Goal: Task Accomplishment & Management: Manage account settings

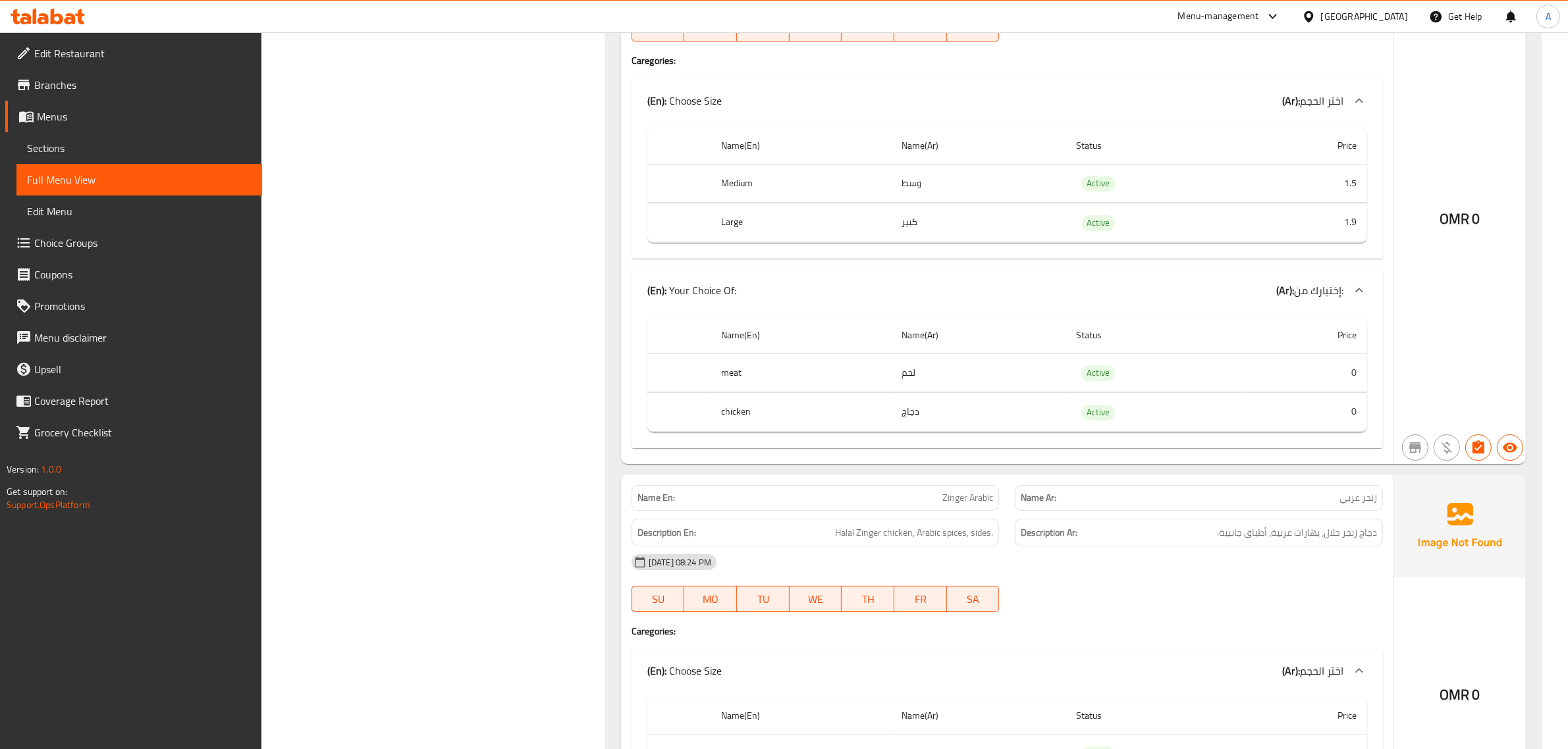
scroll to position [62380, 0]
click at [958, 242] on td "كبير" at bounding box center [978, 223] width 175 height 39
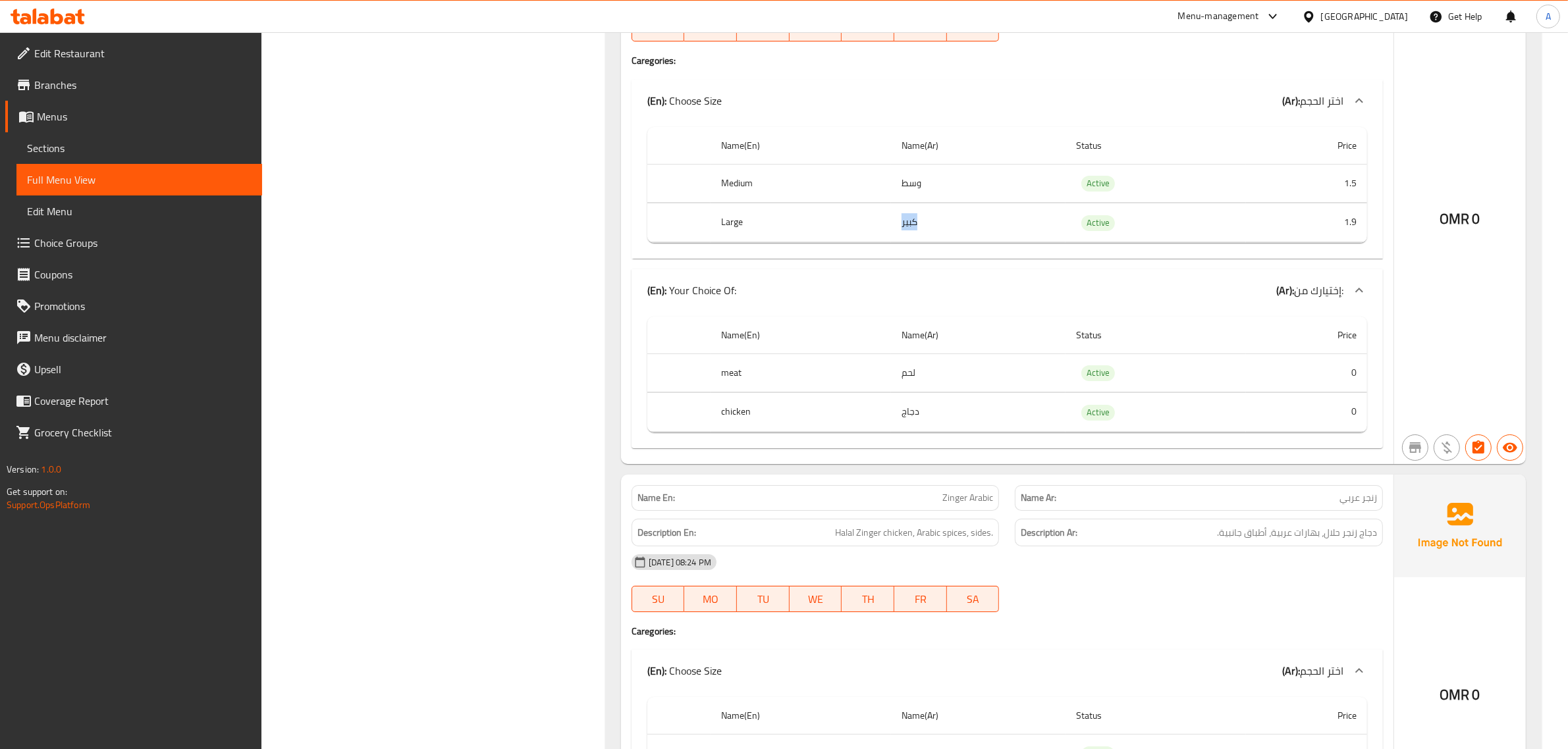
click at [958, 242] on td "كبير" at bounding box center [978, 223] width 175 height 39
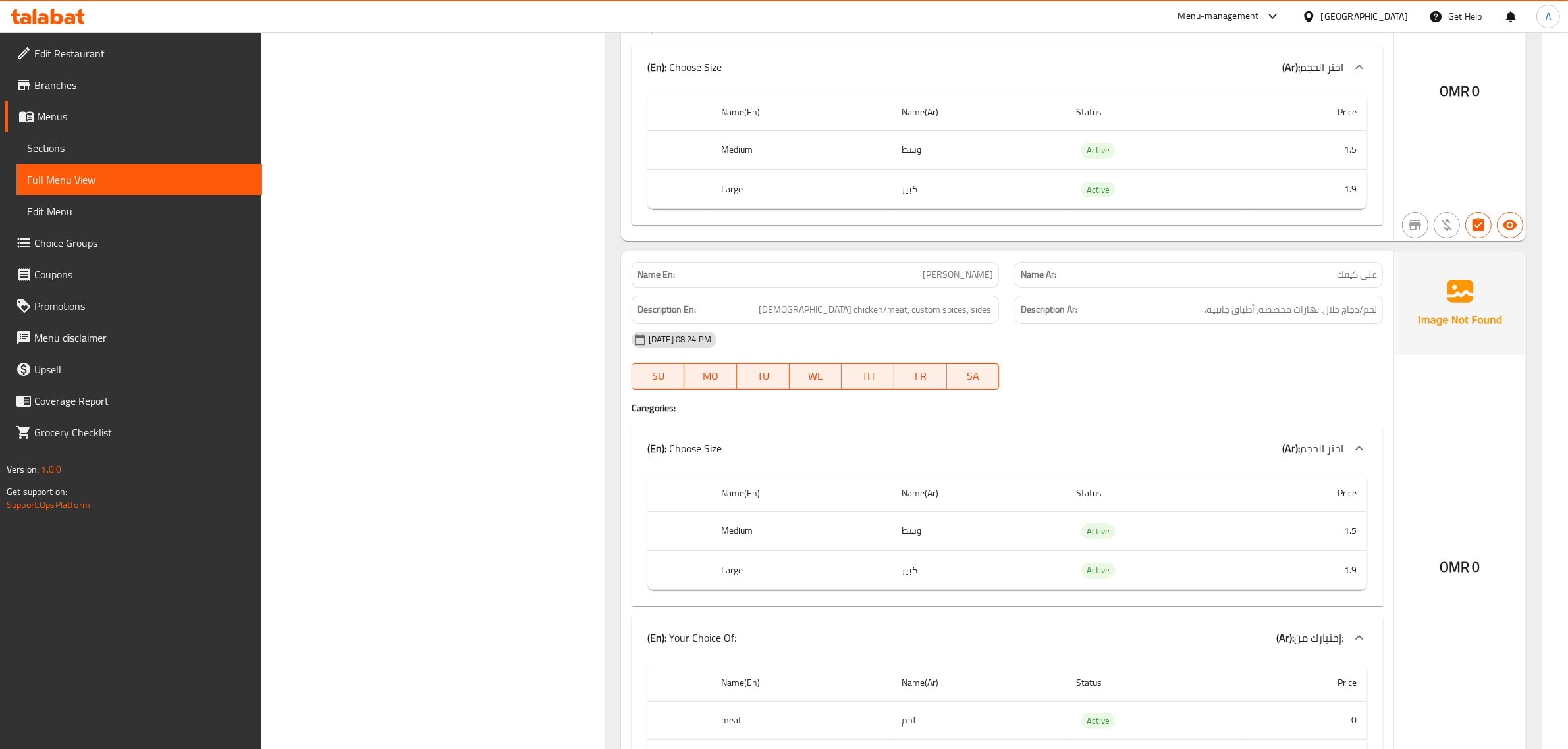
scroll to position [63017, 0]
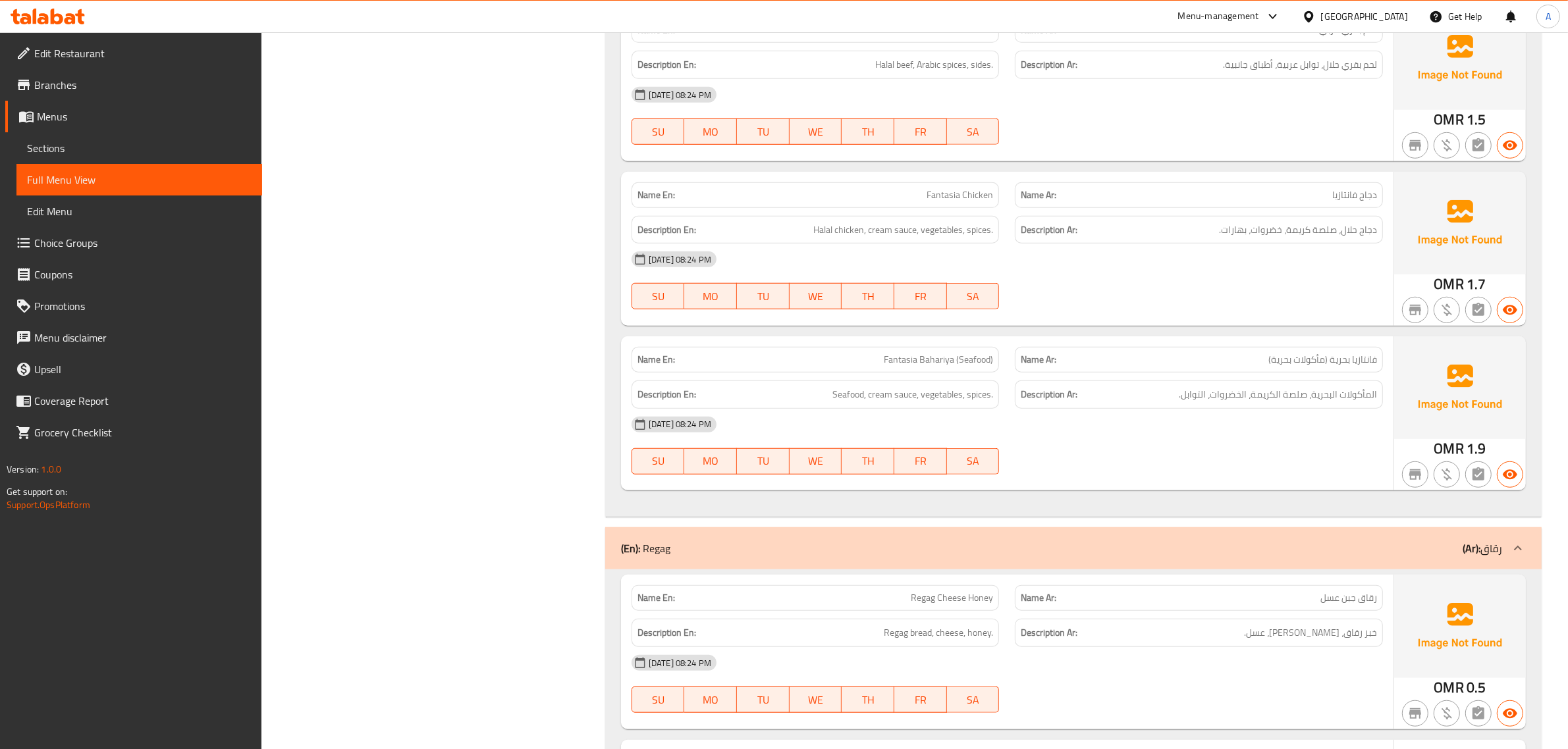
scroll to position [63983, 0]
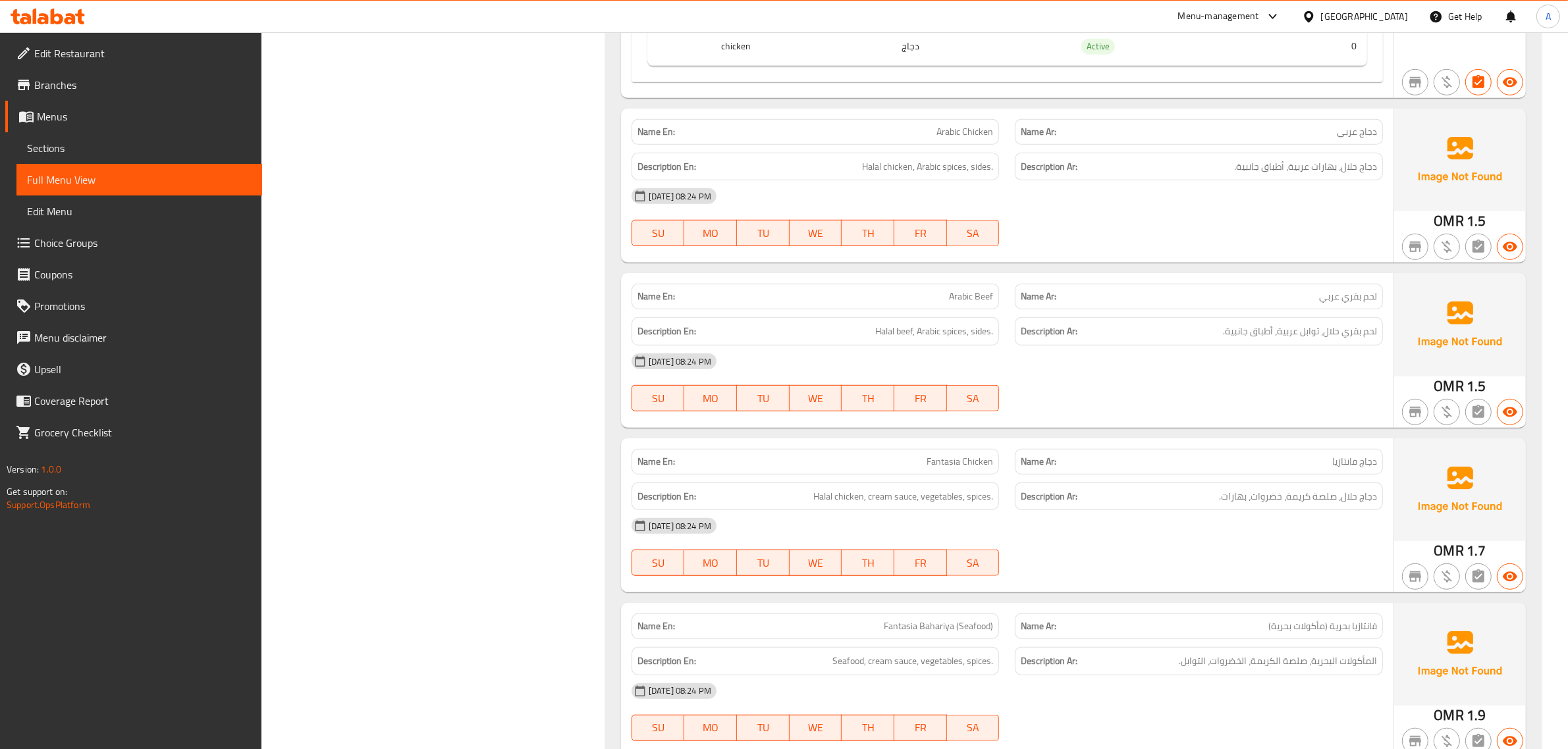
scroll to position [63599, 0]
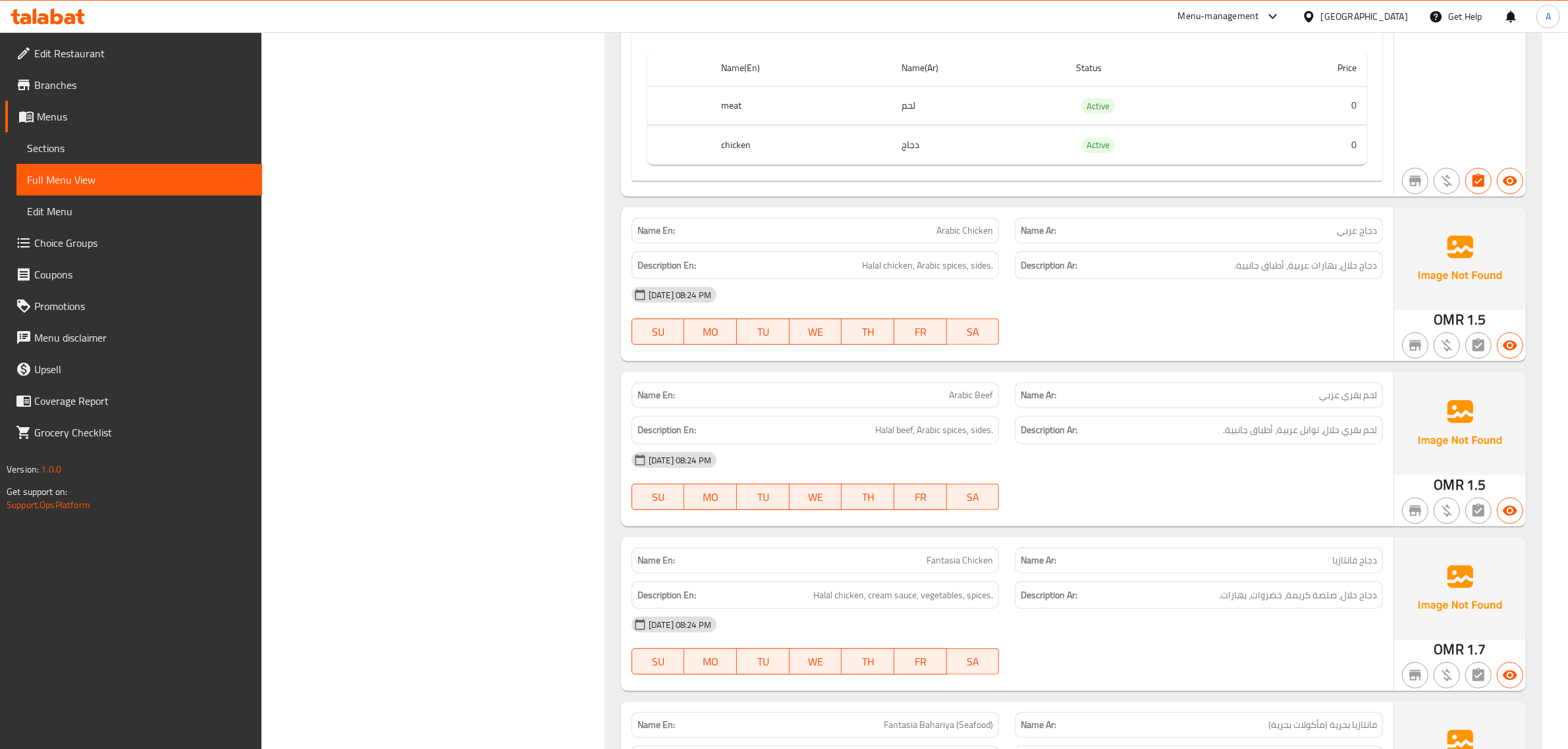
copy th "Medium"
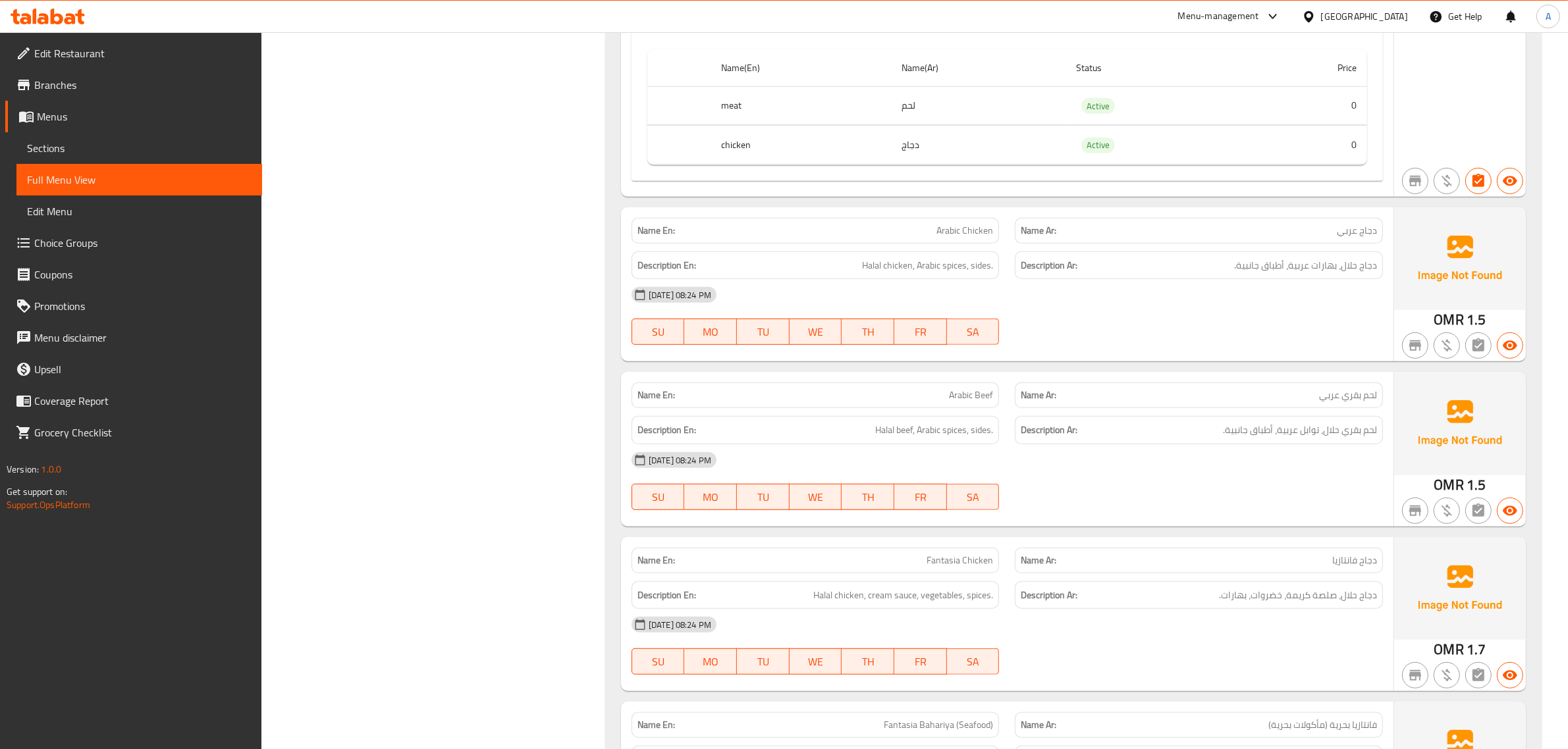
copy th "Large"
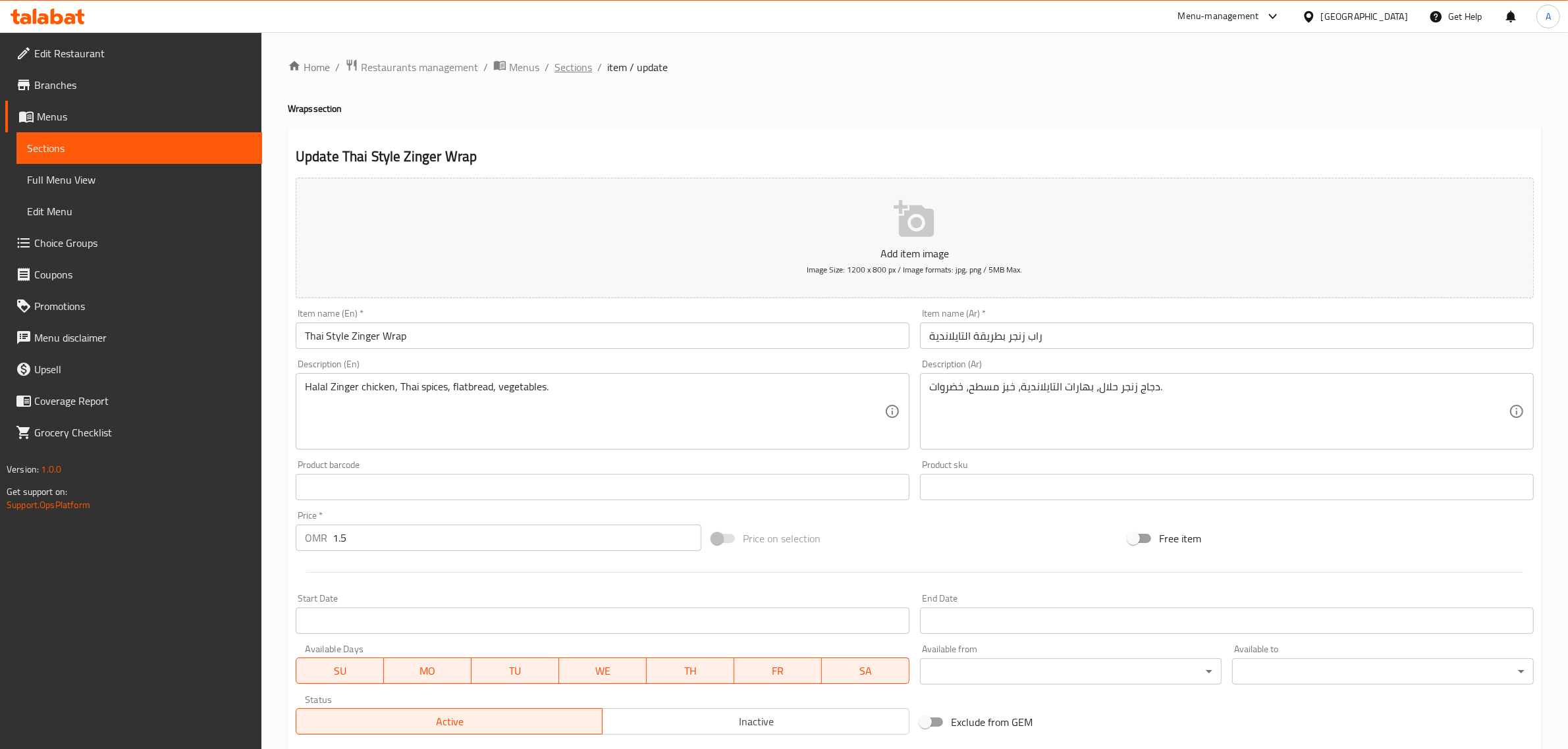
click at [580, 63] on span "Sections" at bounding box center [573, 67] width 37 height 16
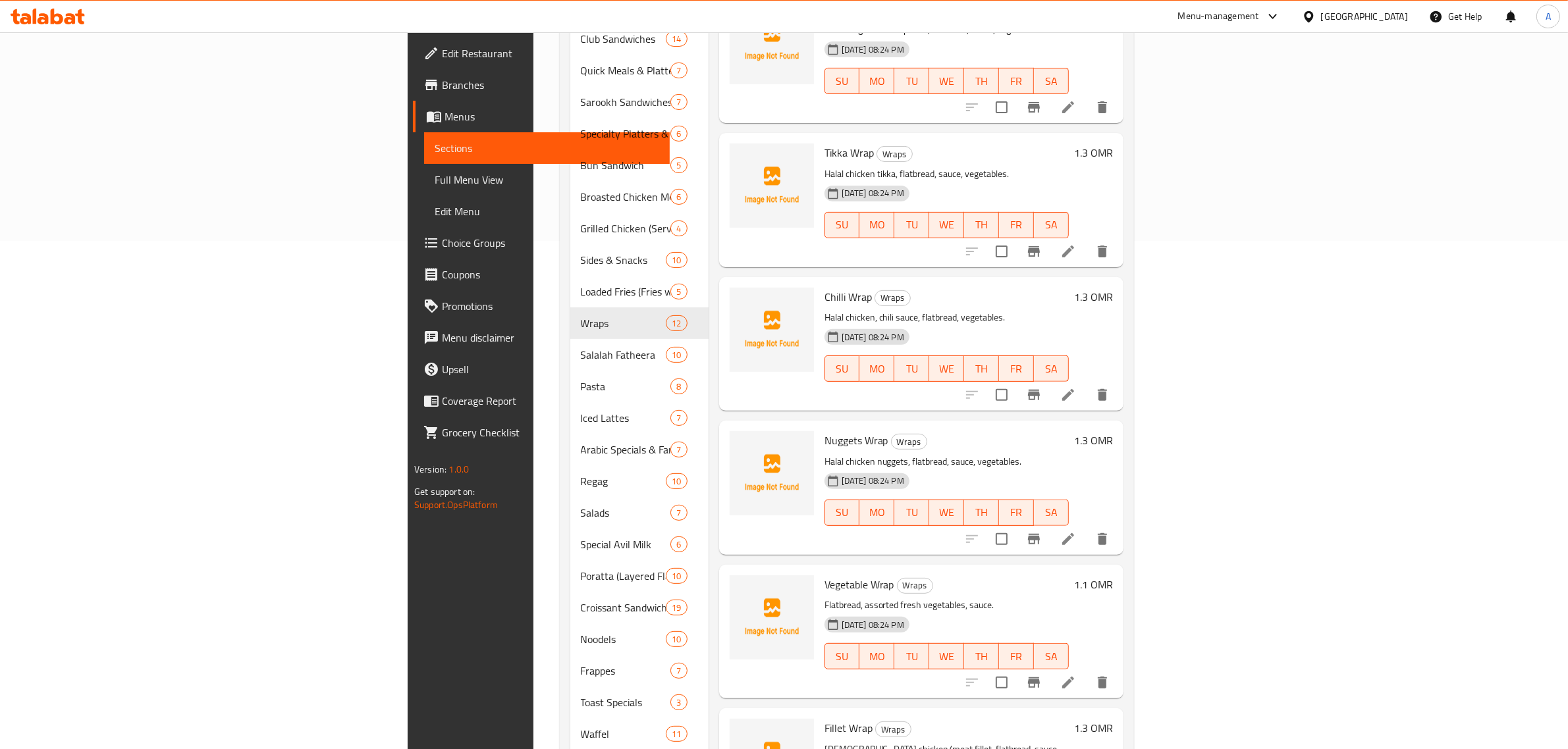
scroll to position [566, 0]
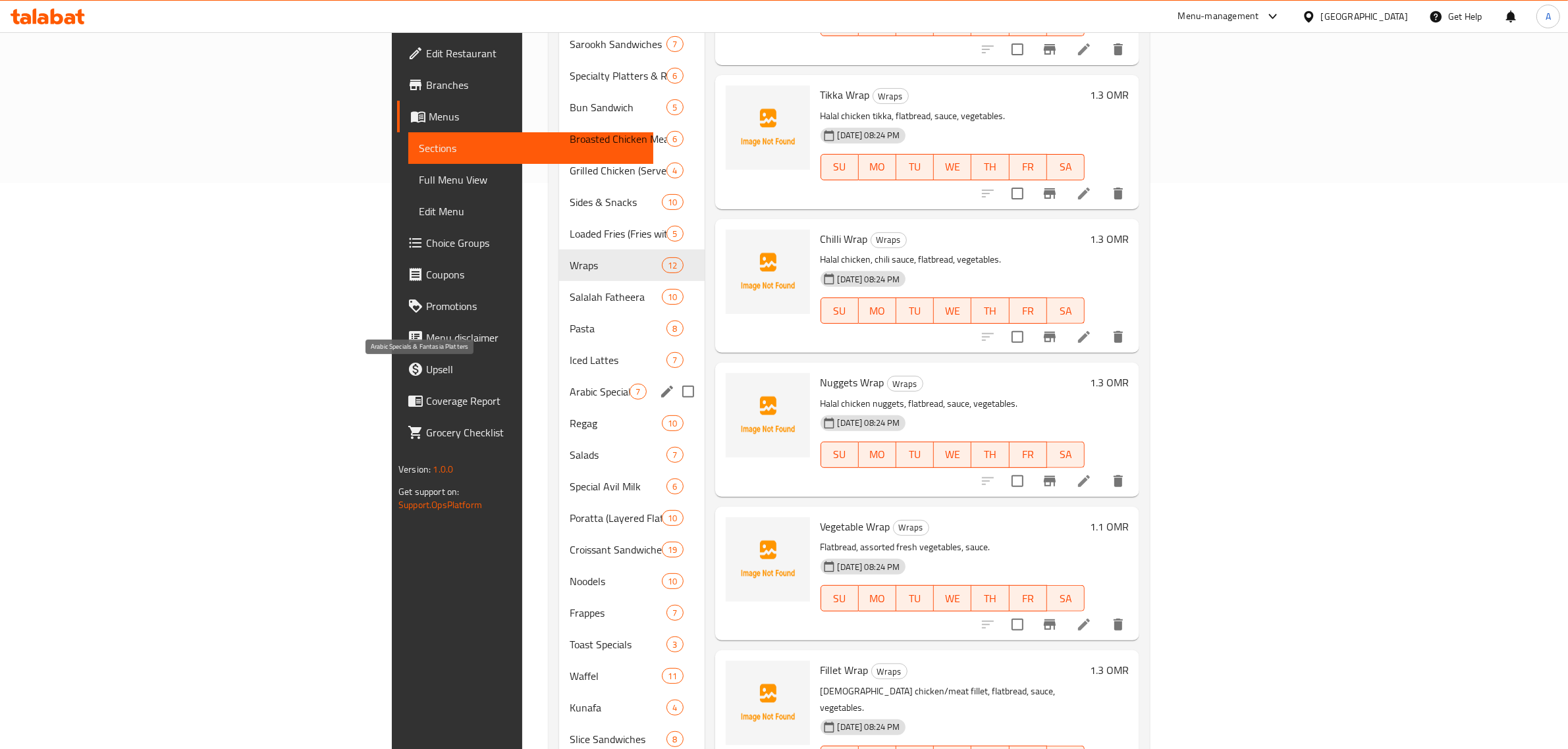
click at [569, 384] on span "Arabic Specials & Fantasia Platters" at bounding box center [599, 391] width 60 height 16
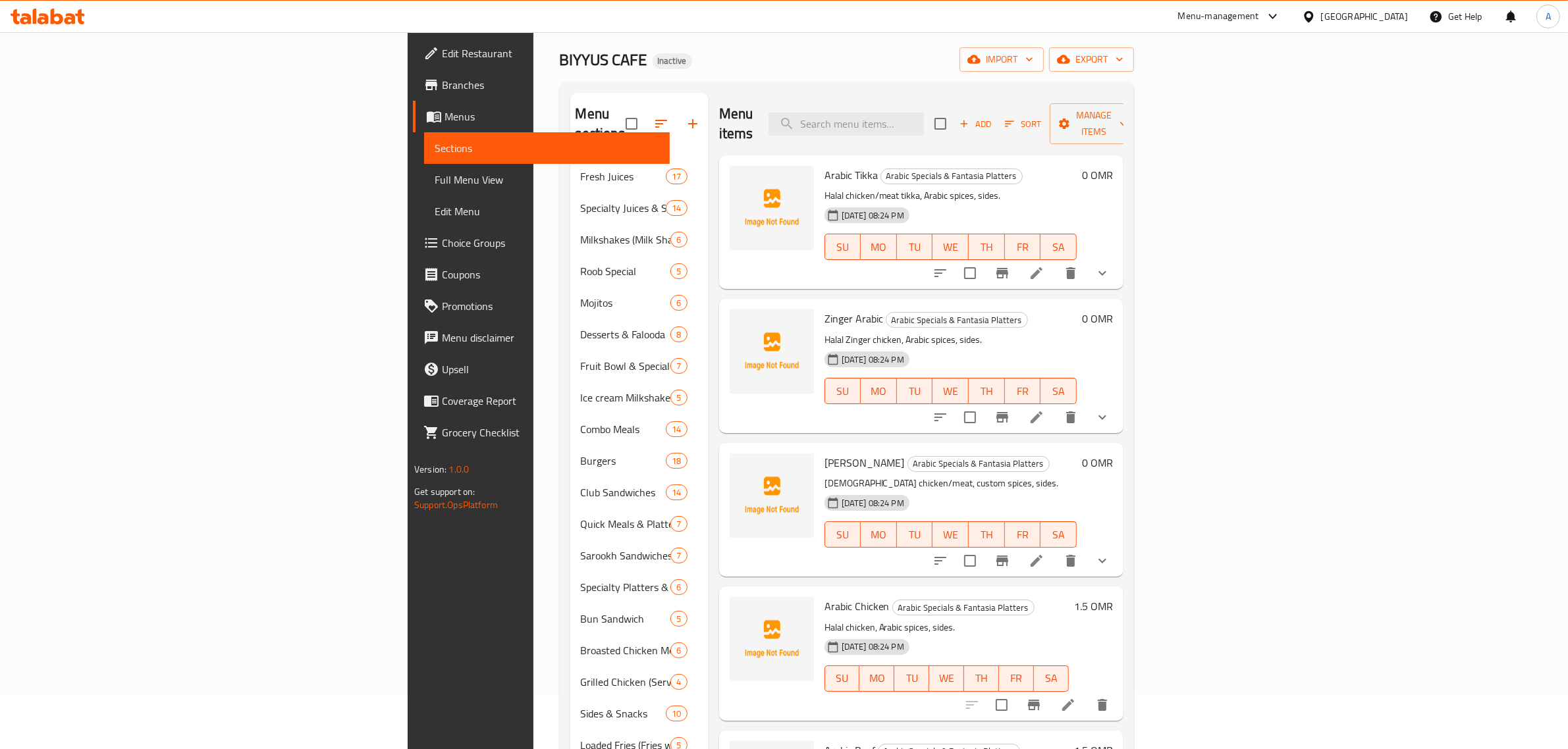
scroll to position [15, 0]
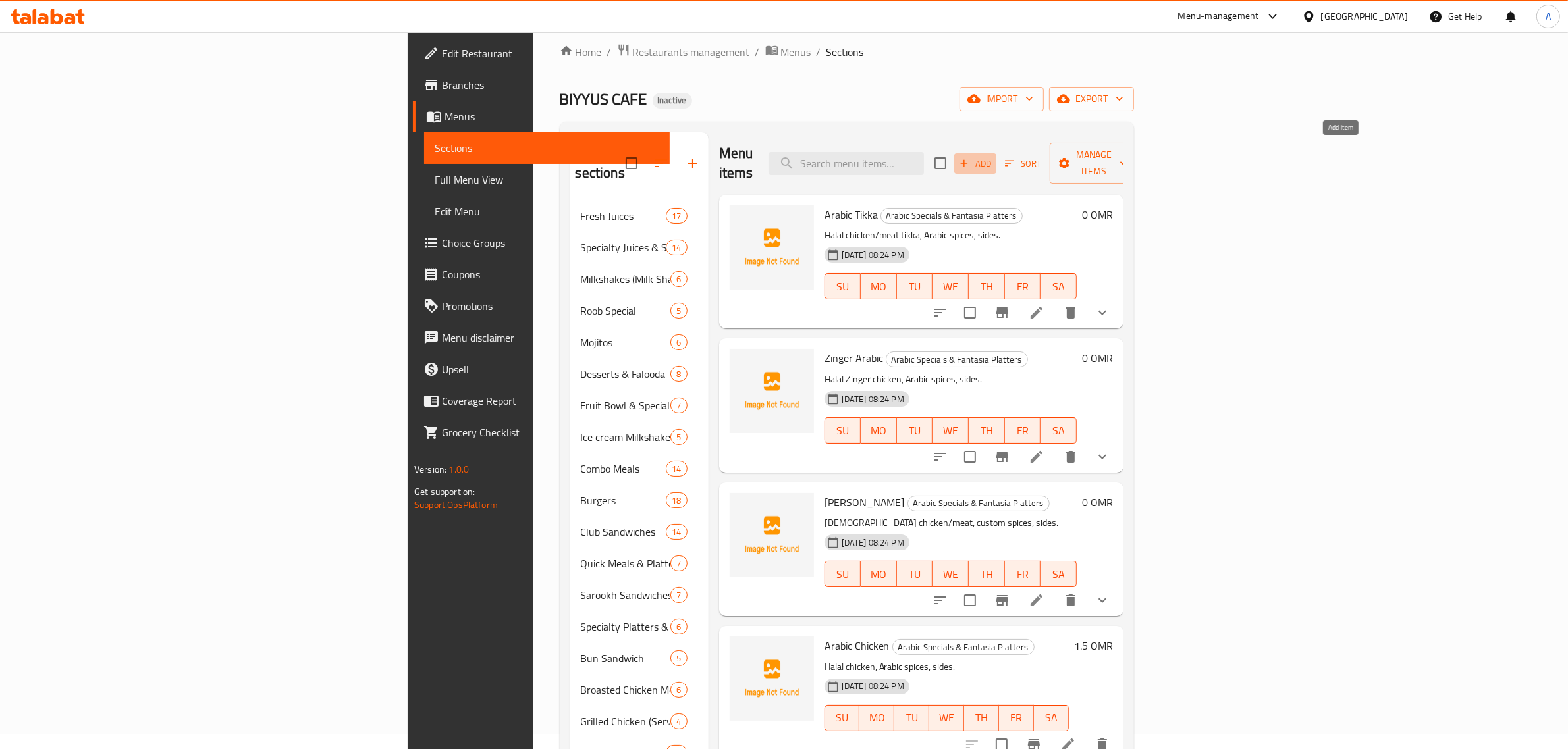
click at [993, 156] on span "Add" at bounding box center [975, 163] width 36 height 15
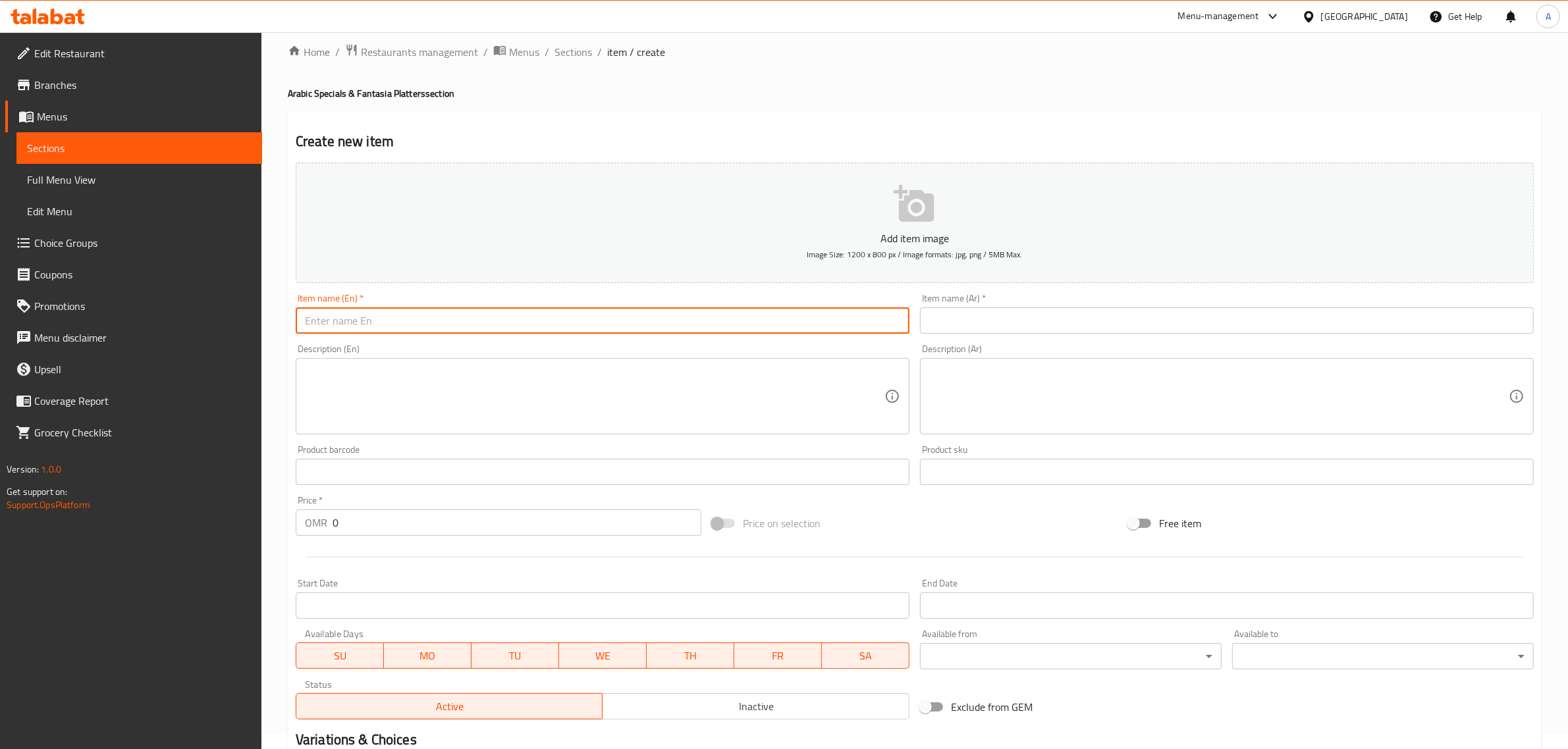
click at [522, 329] on input "text" at bounding box center [602, 320] width 613 height 26
paste input "Shish Taouk Arabi"
type input "Shish Taouk Arabi"
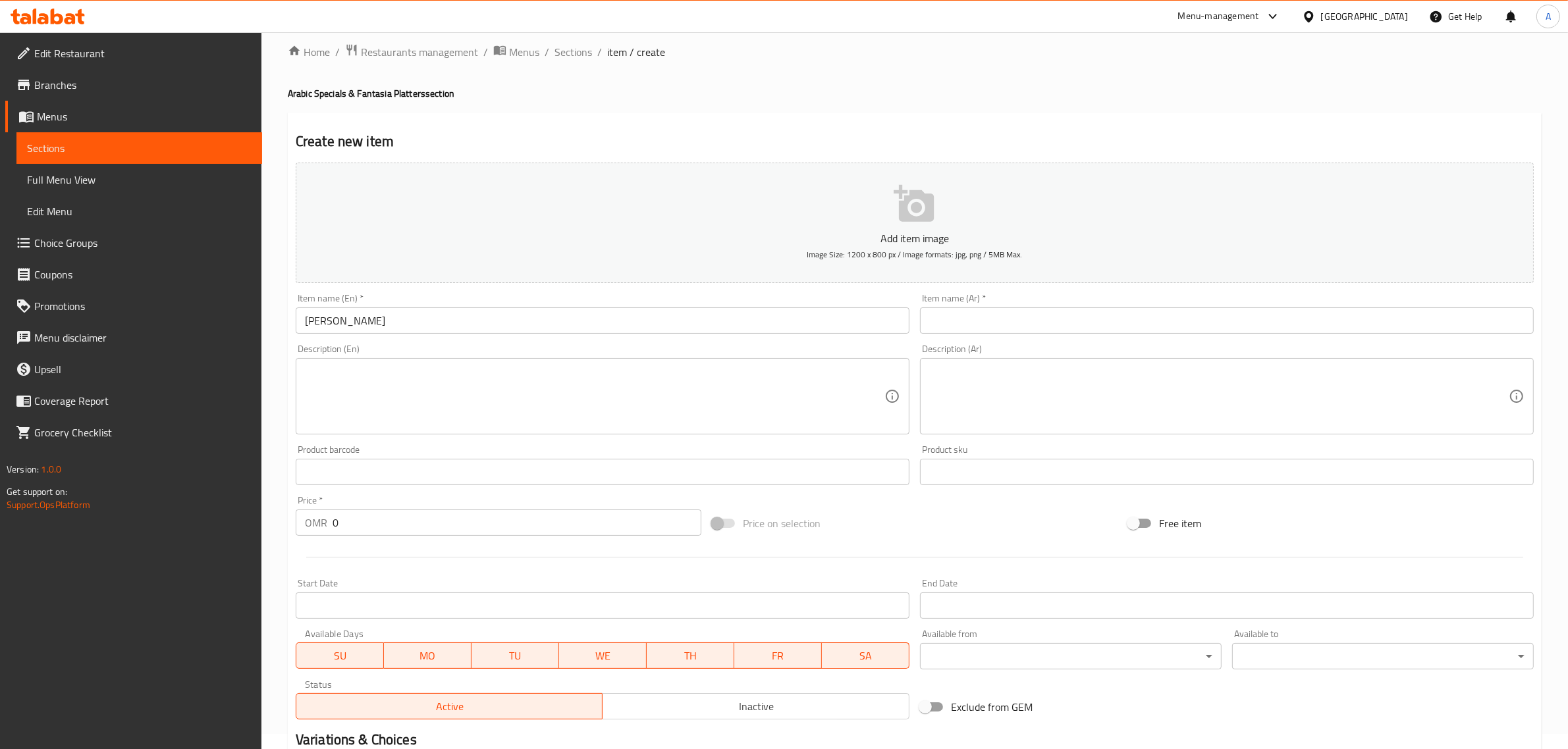
click at [1100, 303] on div "Item name (Ar)   * Item name (Ar) *" at bounding box center [1226, 313] width 613 height 40
click at [1083, 306] on div "Item name (Ar)   * Item name (Ar) *" at bounding box center [1226, 313] width 613 height 40
click at [1052, 319] on input "text" at bounding box center [1226, 320] width 613 height 26
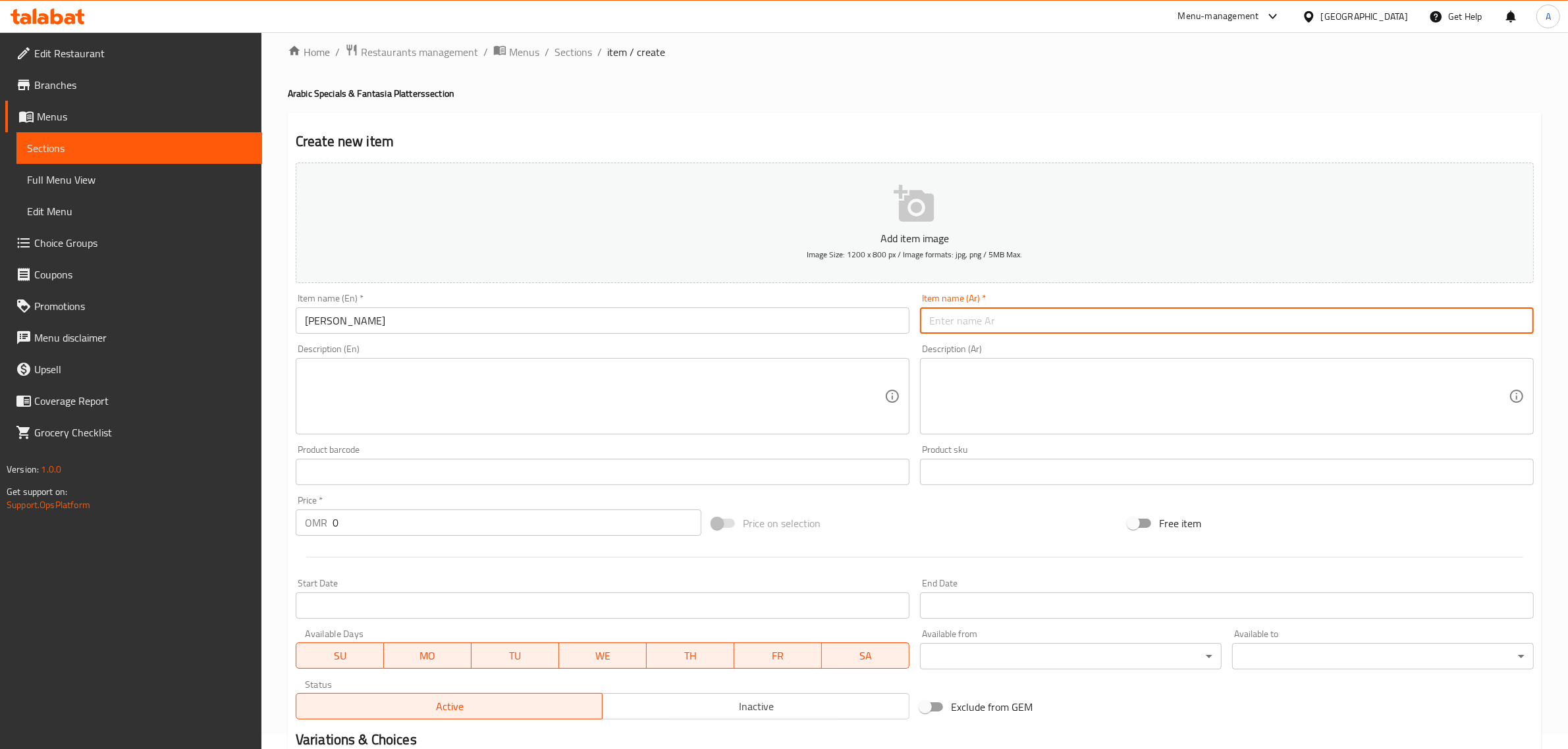
paste input "Halal chicken skewers, Arabic spices, grilled."
type input "Halal chicken skewers, Arabic spices, grilled."
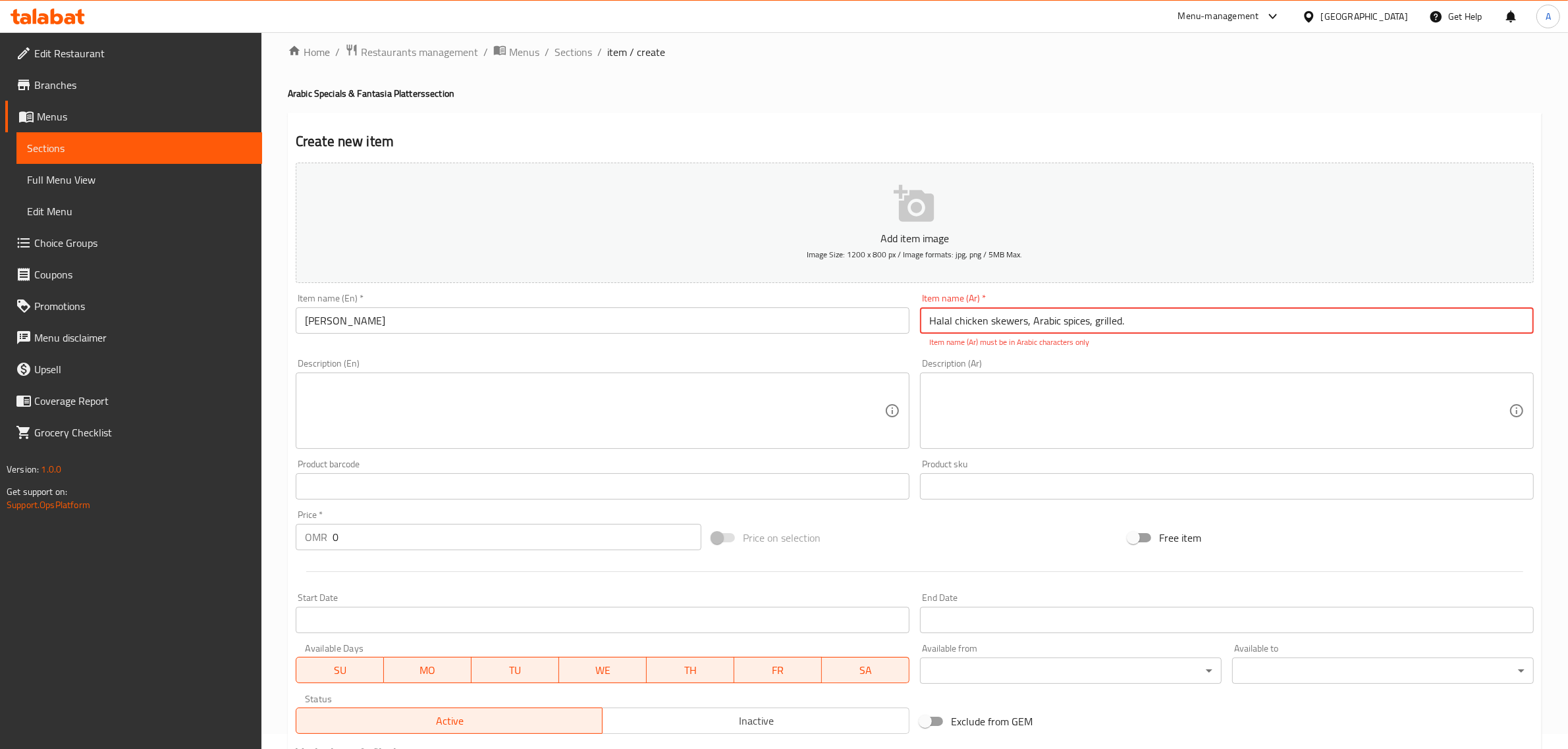
click at [708, 407] on textarea at bounding box center [594, 411] width 580 height 63
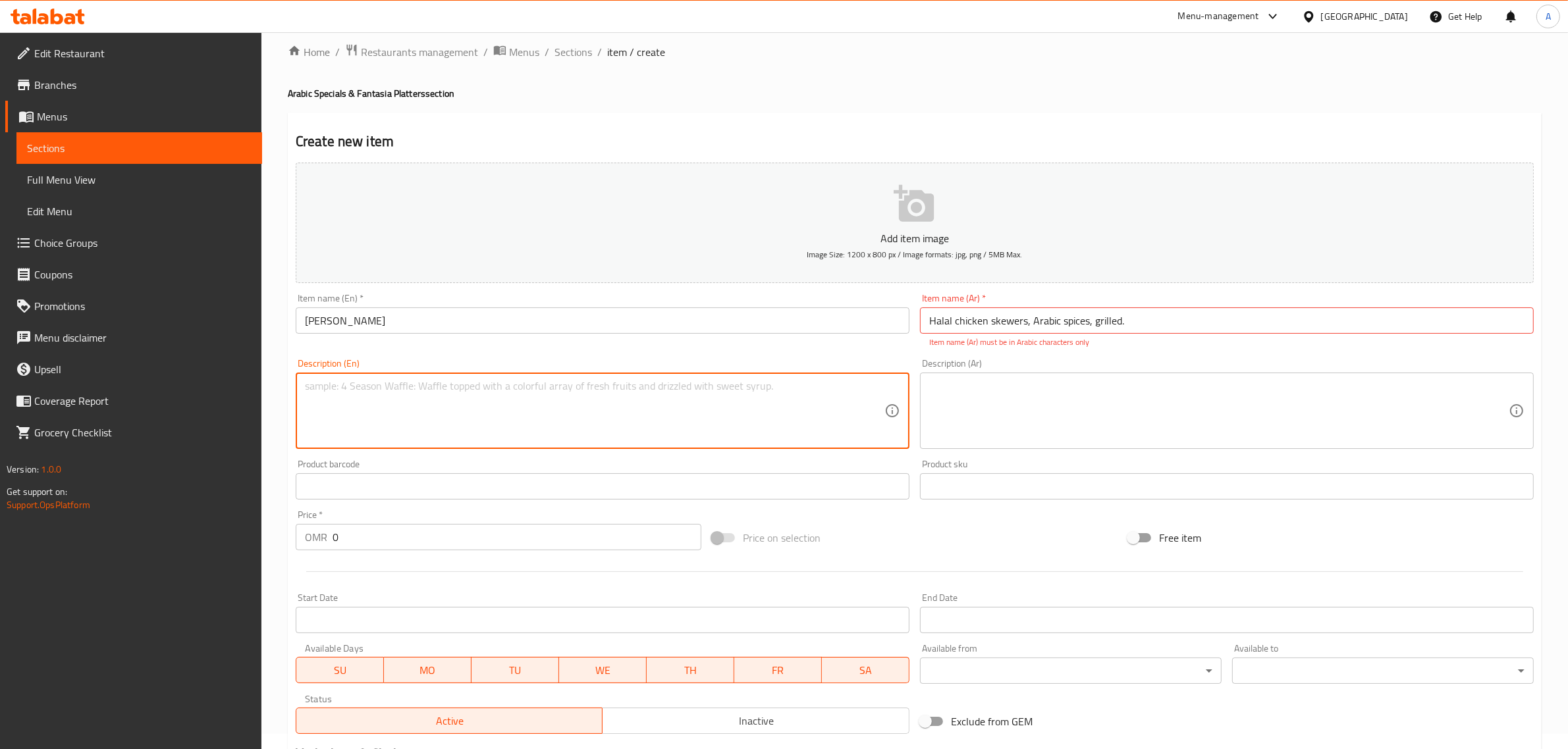
paste textarea "Halal chicken skewers, Arabic spices, grilled."
type textarea "Halal chicken skewers, Arabic spices, grilled."
click at [1104, 428] on textarea at bounding box center [1219, 411] width 580 height 63
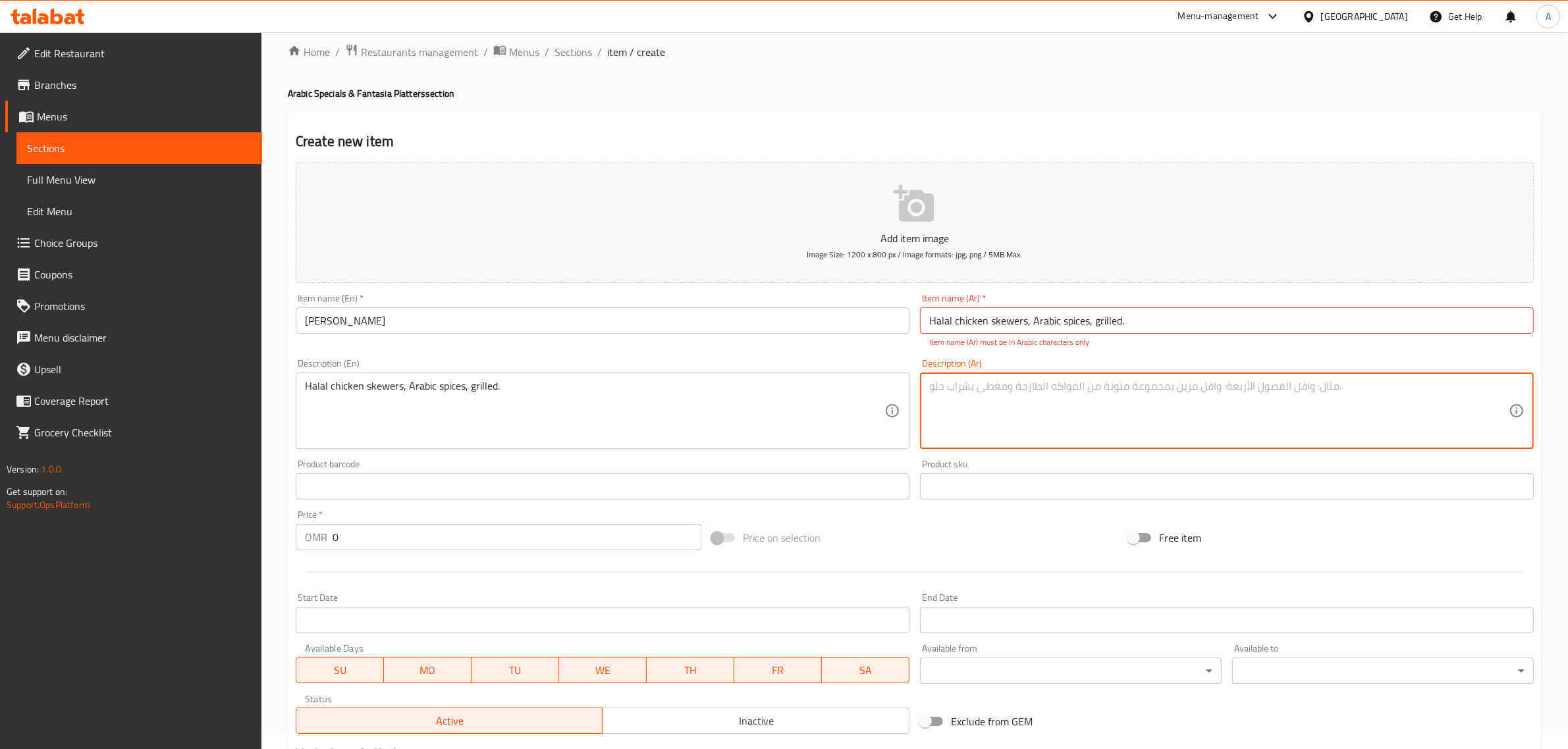
paste textarea "أسياخ دجاج حلال، بهارات عربية، مشوية."
type textarea "أسياخ دجاج حلال، بهارات عربية، مشوية."
click at [466, 330] on input "Shish Taouk Arabi" at bounding box center [602, 320] width 613 height 26
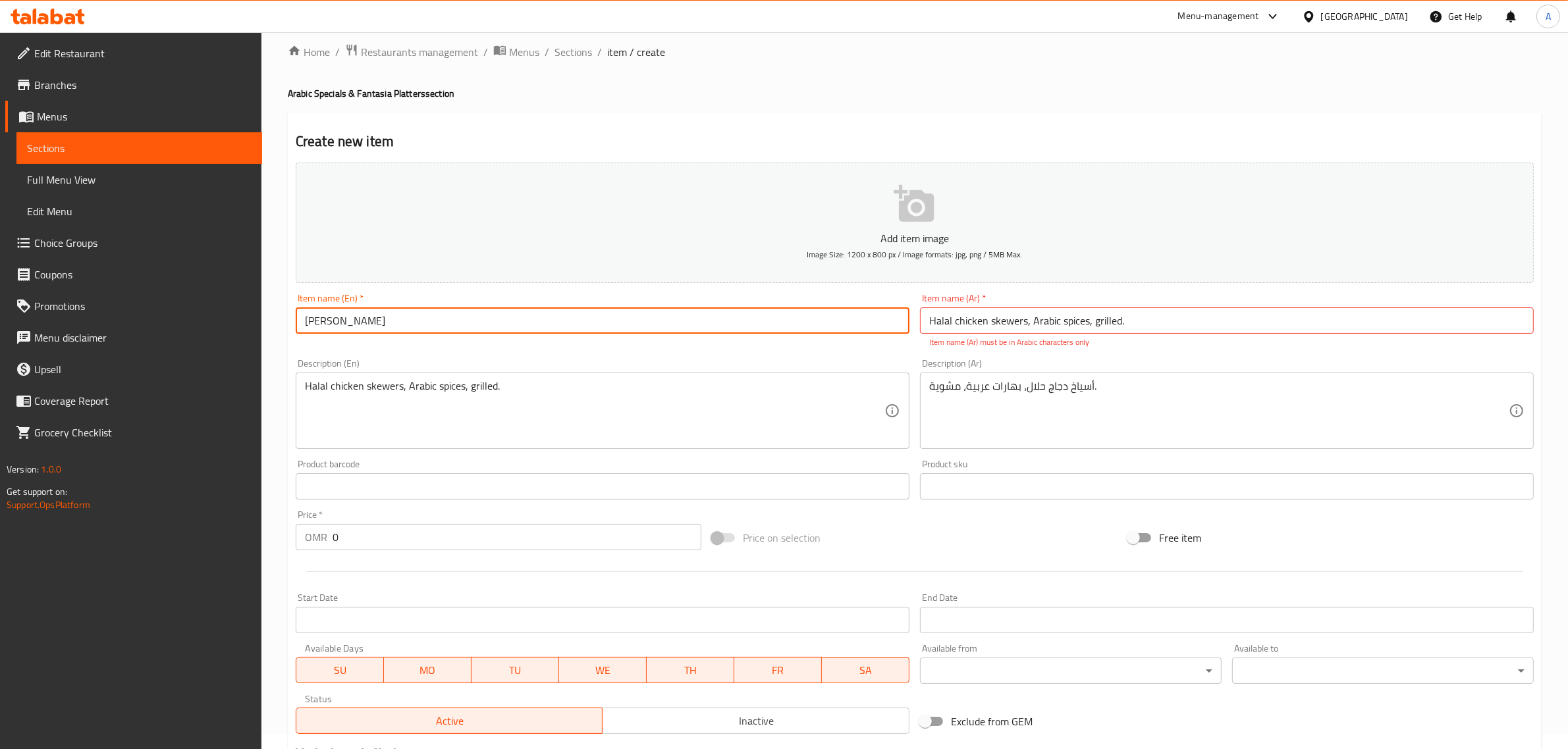
click at [466, 330] on input "Shish Taouk Arabi" at bounding box center [602, 320] width 613 height 26
click at [1010, 304] on div "Item name (Ar)   * Halal chicken skewers, Arabic spices, grilled. Item name (Ar…" at bounding box center [1226, 320] width 613 height 55
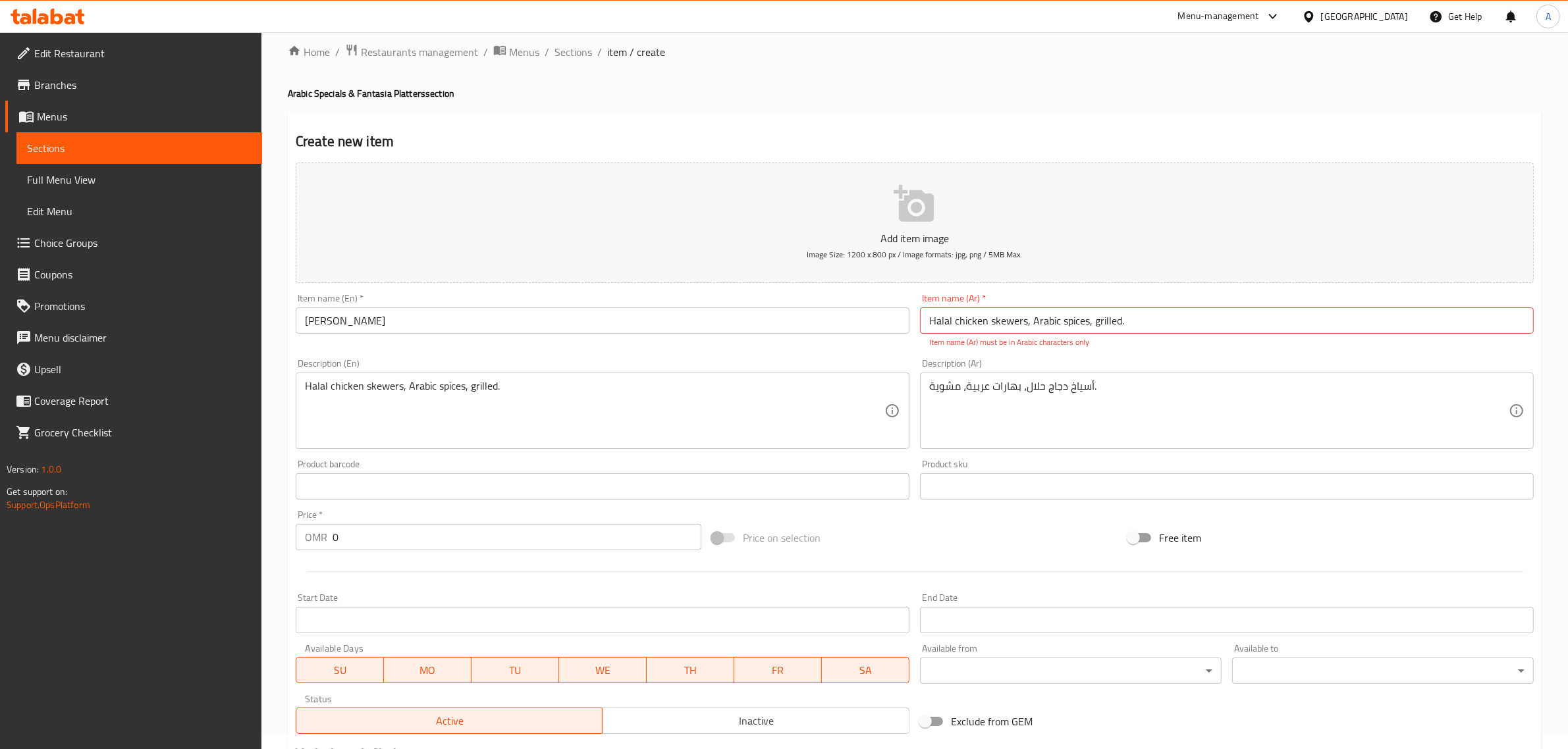
click at [1010, 304] on div "Item name (Ar)   * Halal chicken skewers, Arabic spices, grilled. Item name (Ar…" at bounding box center [1226, 320] width 613 height 55
click at [1009, 304] on div "Item name (Ar)   * Halal chicken skewers, Arabic spices, grilled. Item name (Ar…" at bounding box center [1226, 320] width 613 height 55
click at [980, 324] on input "Halal chicken skewers, Arabic spices, grilled." at bounding box center [1226, 320] width 613 height 26
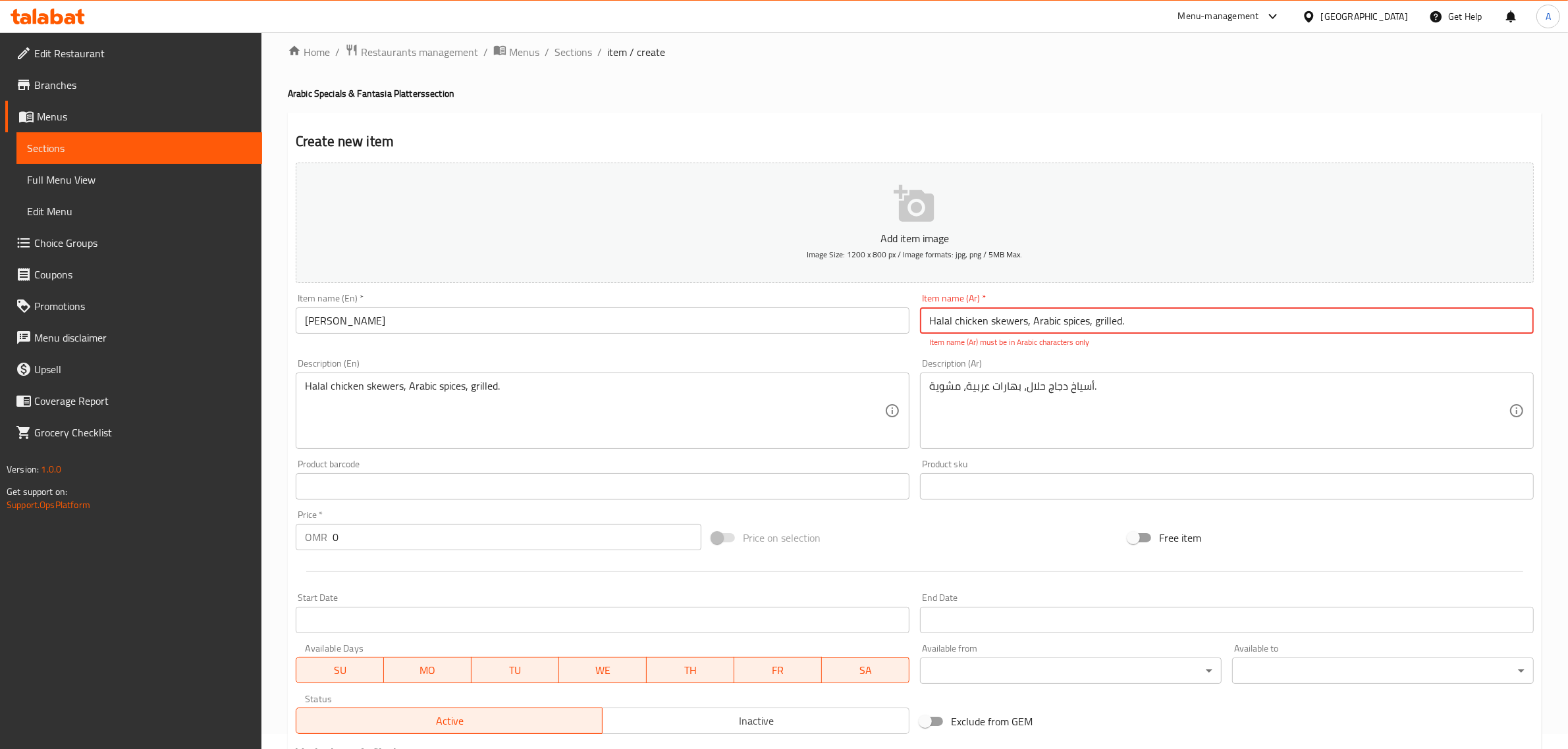
click at [980, 324] on input "Halal chicken skewers, Arabic spices, grilled." at bounding box center [1226, 320] width 613 height 26
paste input "شيش طاووق عربي"
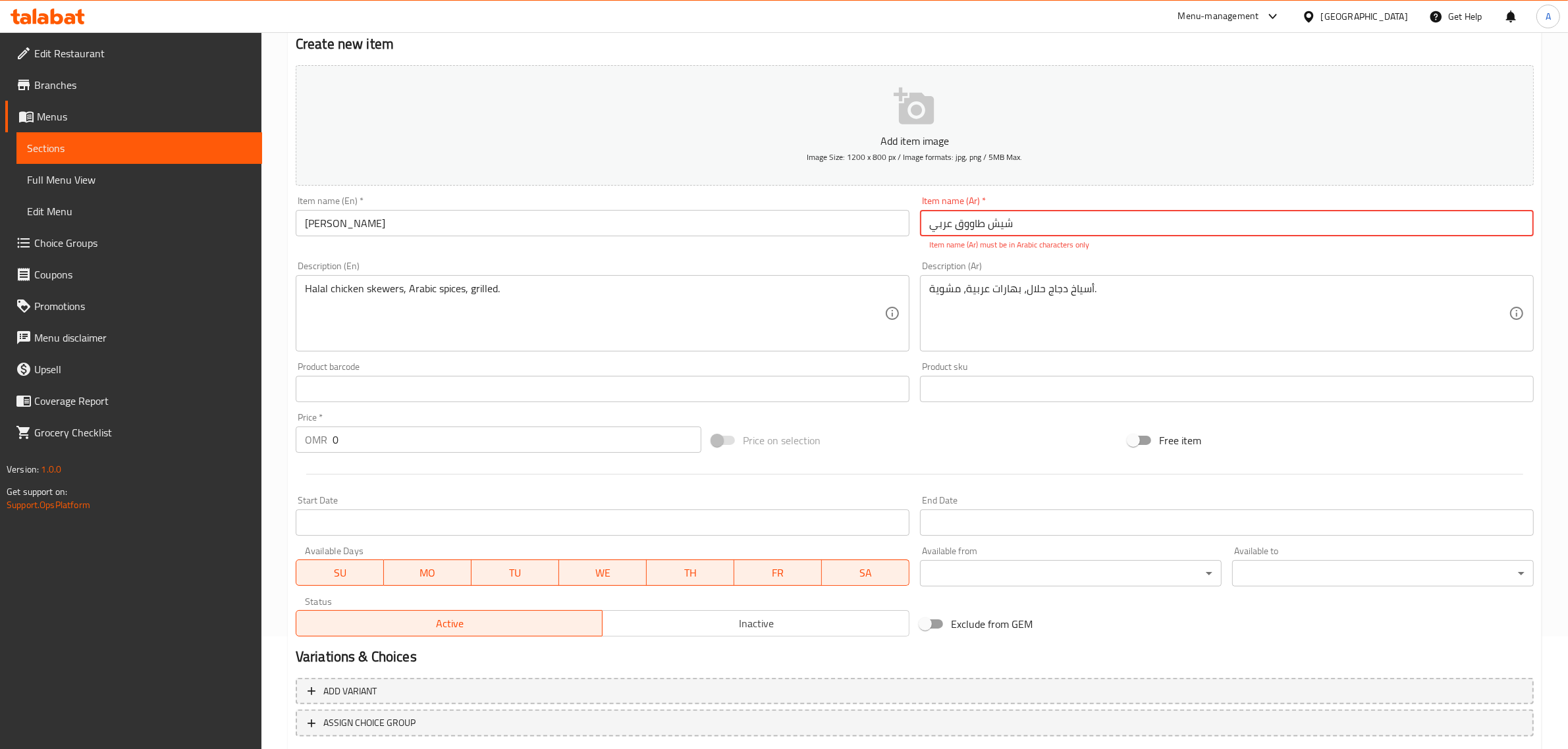
scroll to position [143, 0]
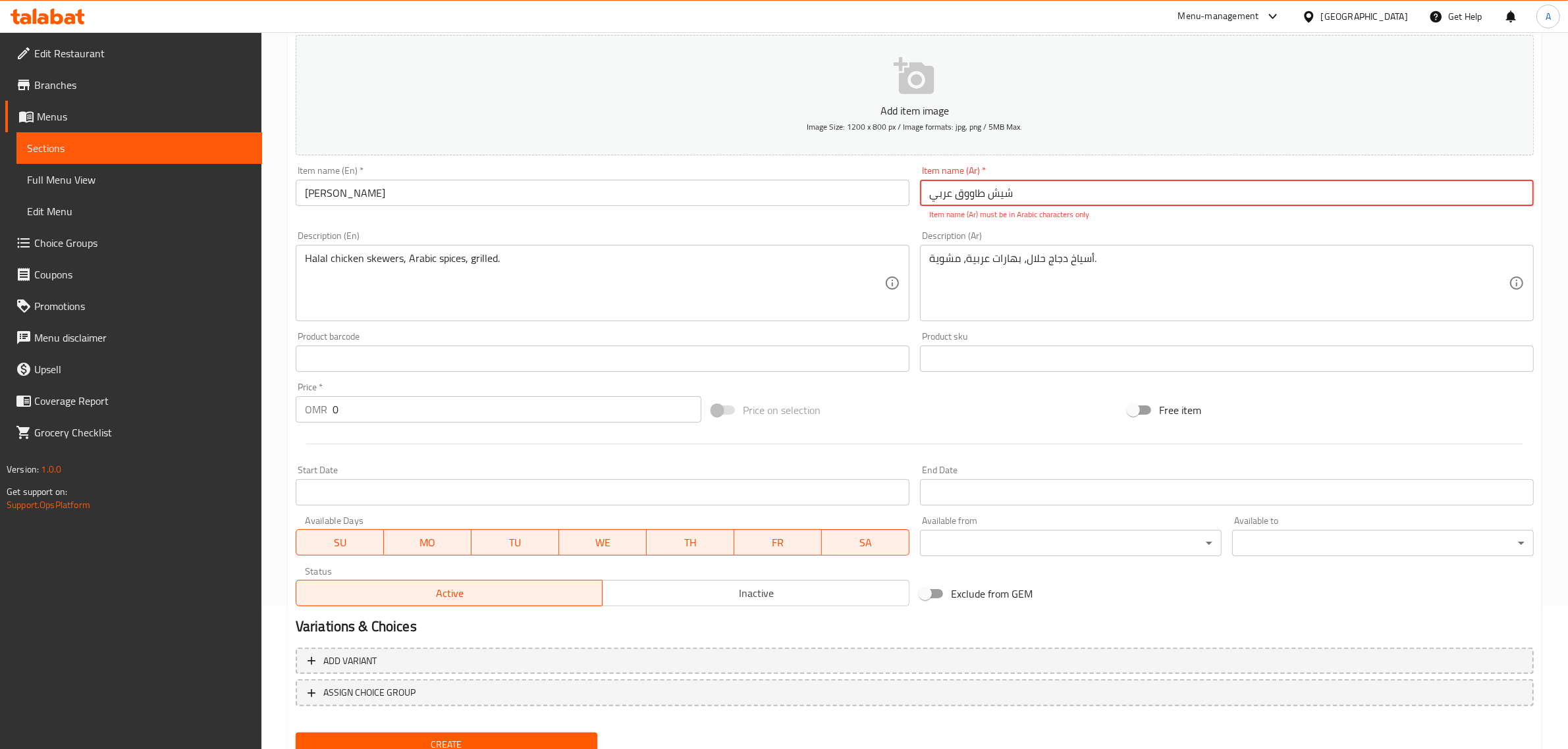
type input "شيش طاووق عربي"
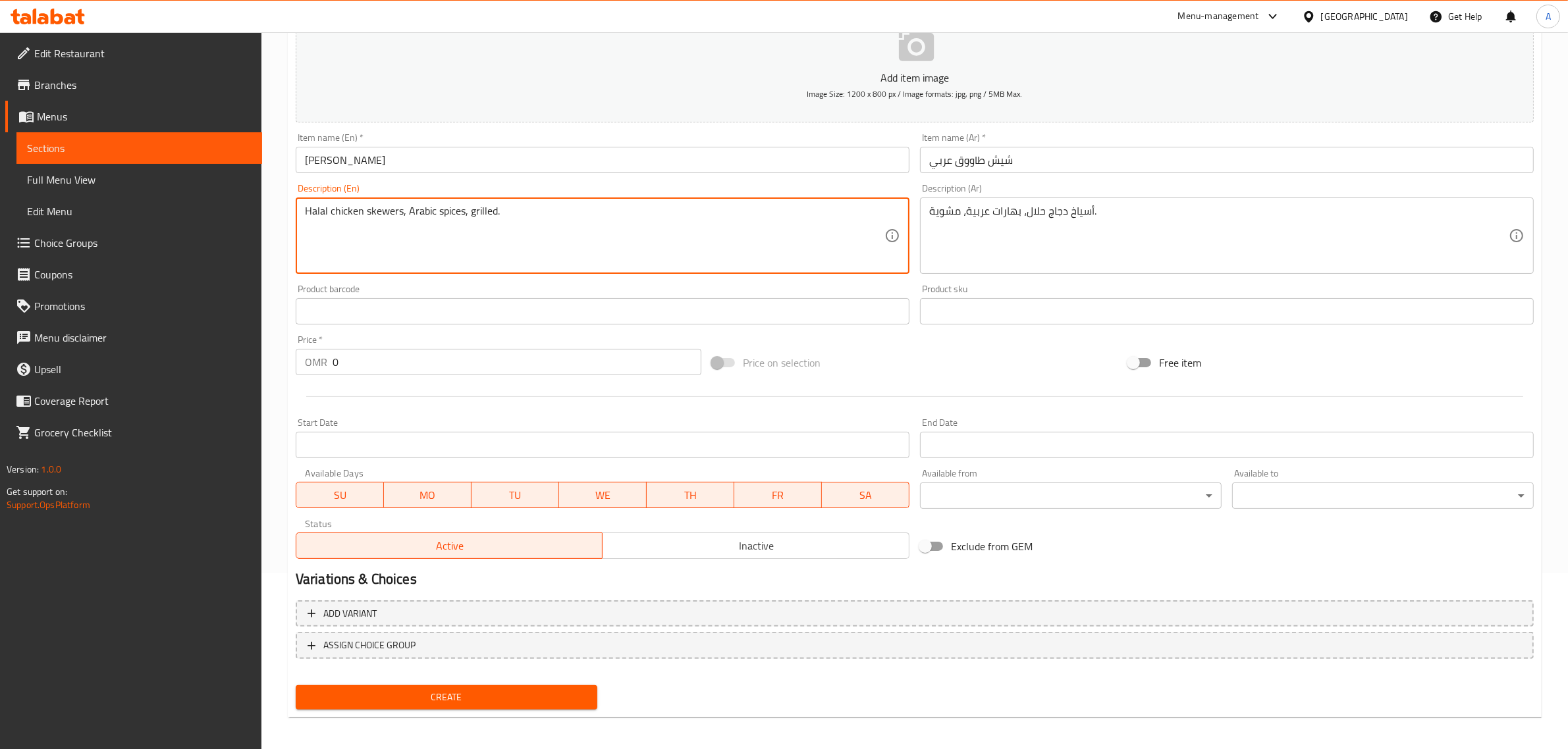
scroll to position [178, 0]
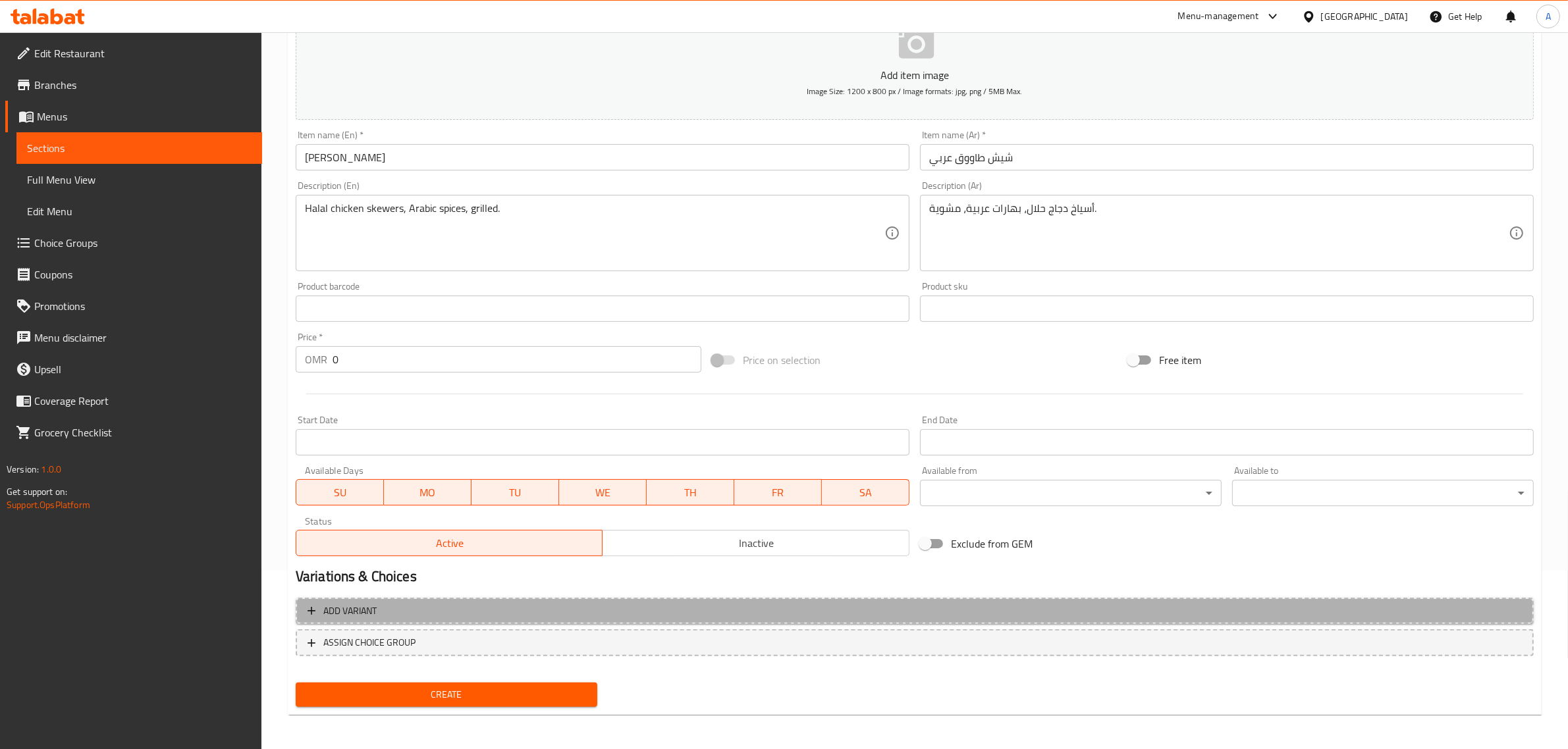
click at [386, 613] on span "Add variant" at bounding box center [914, 611] width 1214 height 17
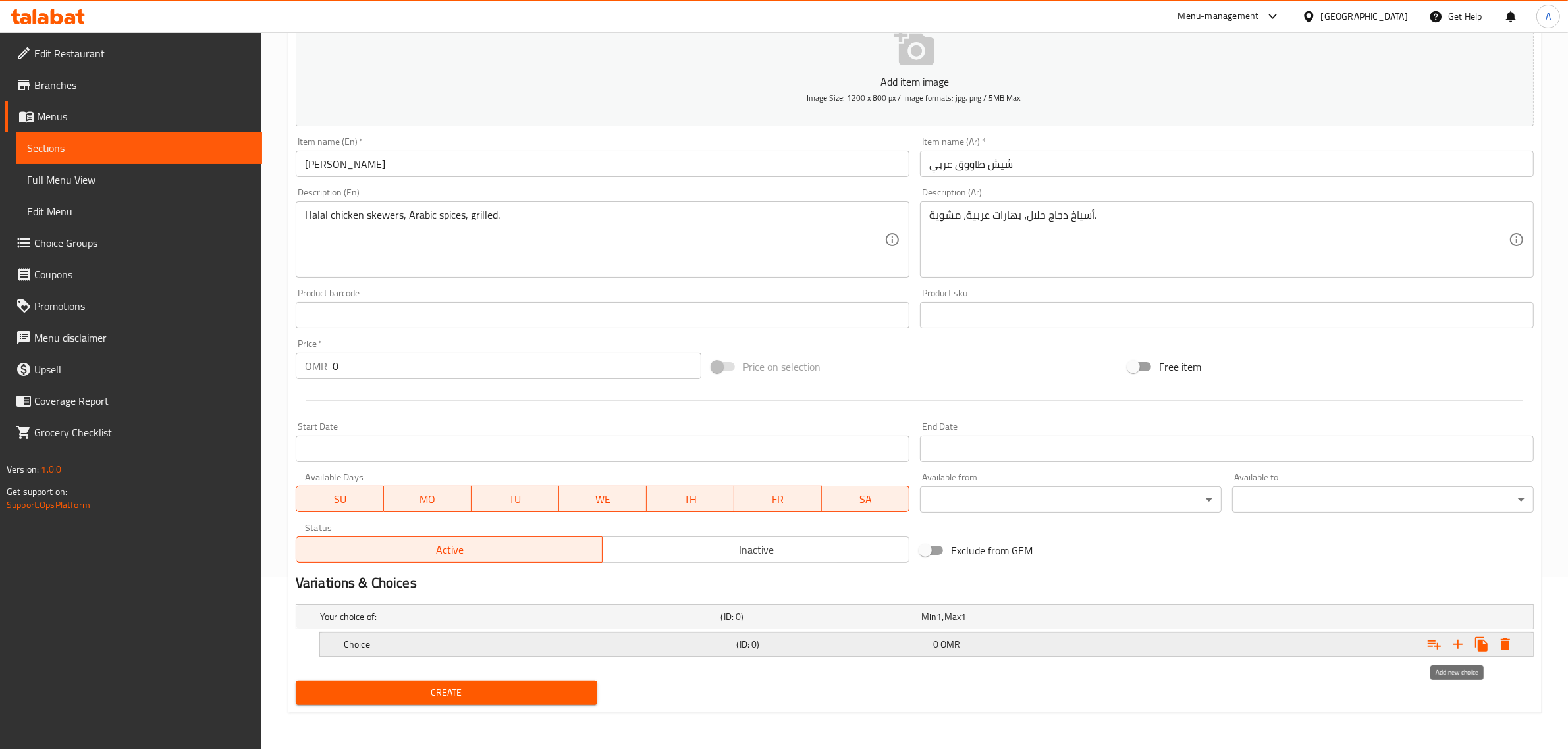
click at [1456, 640] on icon "Expand" at bounding box center [1457, 645] width 16 height 16
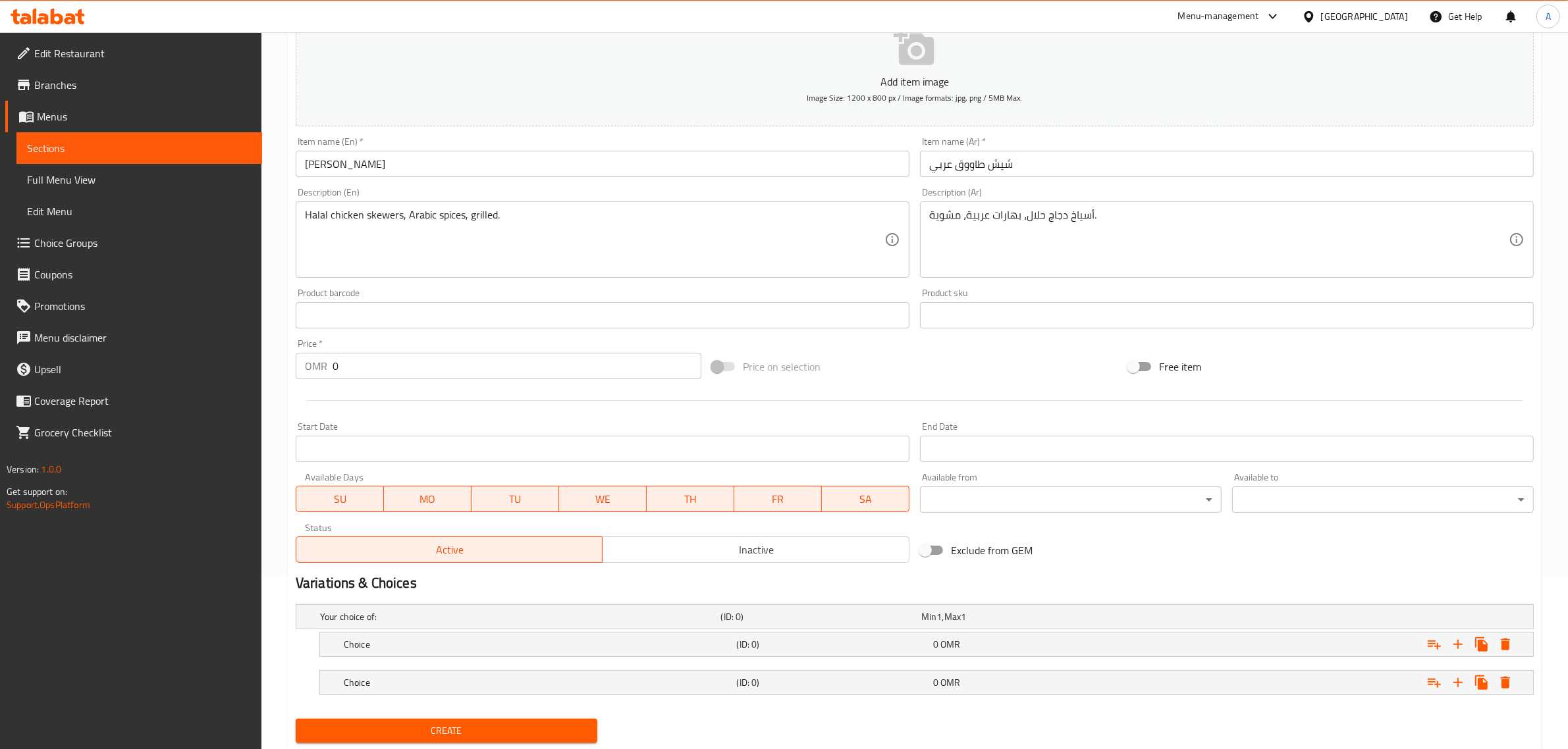
scroll to position [211, 0]
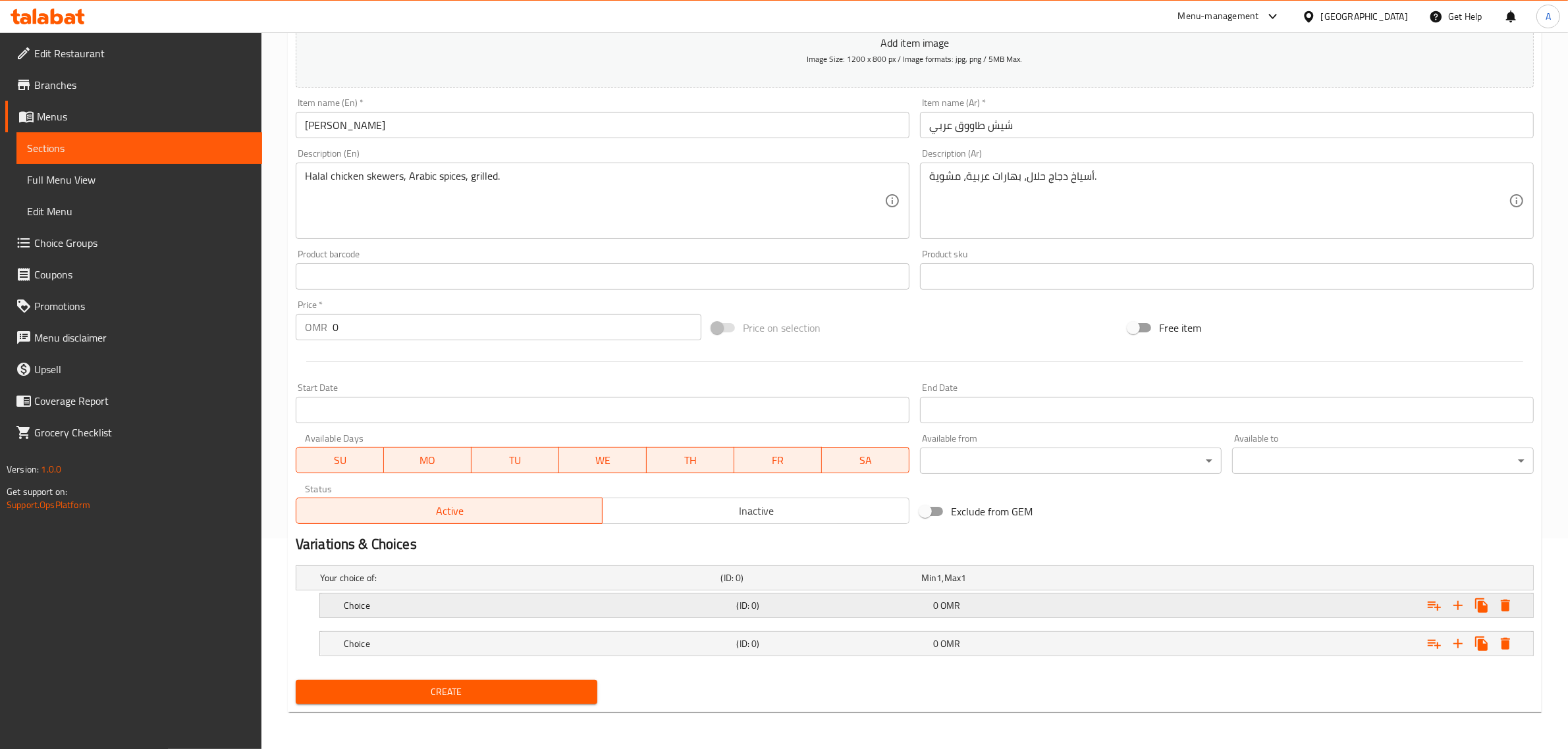
click at [405, 611] on h5 "Choice" at bounding box center [538, 605] width 388 height 13
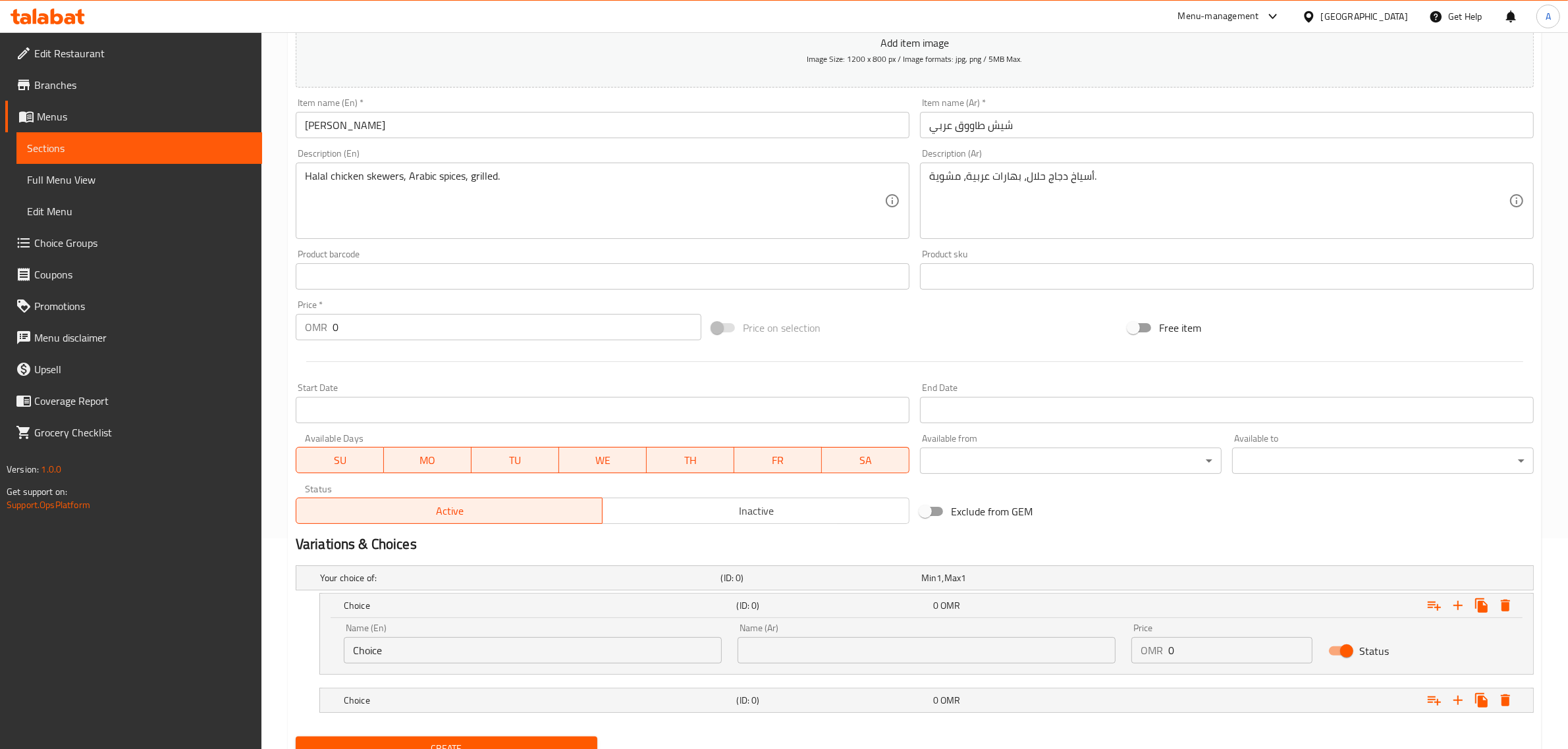
click at [395, 633] on div "Name (En) Choice Name (En)" at bounding box center [533, 644] width 378 height 40
click at [396, 640] on input "Choice" at bounding box center [533, 650] width 378 height 26
paste input "Medium"
type input "Medium"
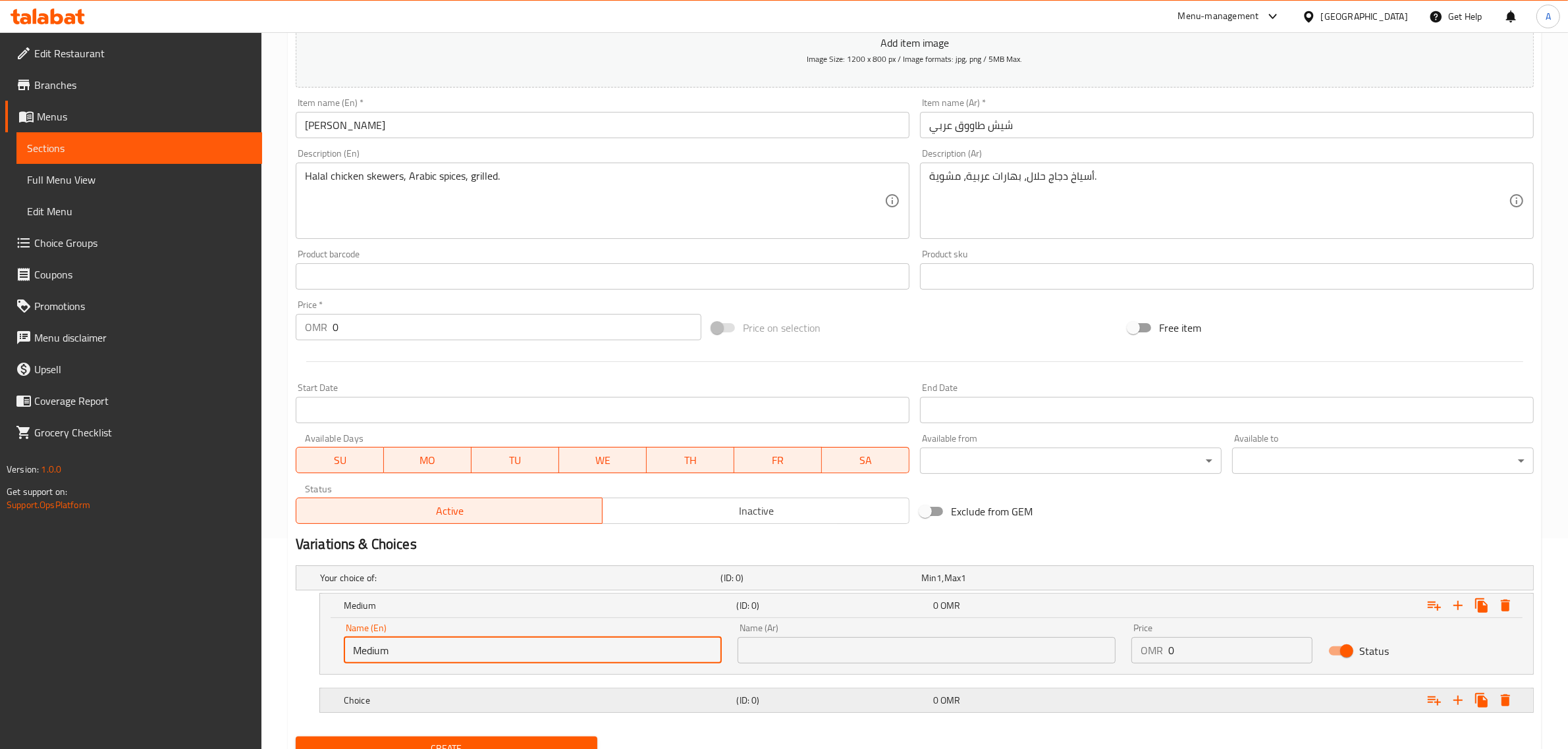
click at [369, 706] on h5 "Choice" at bounding box center [538, 700] width 388 height 13
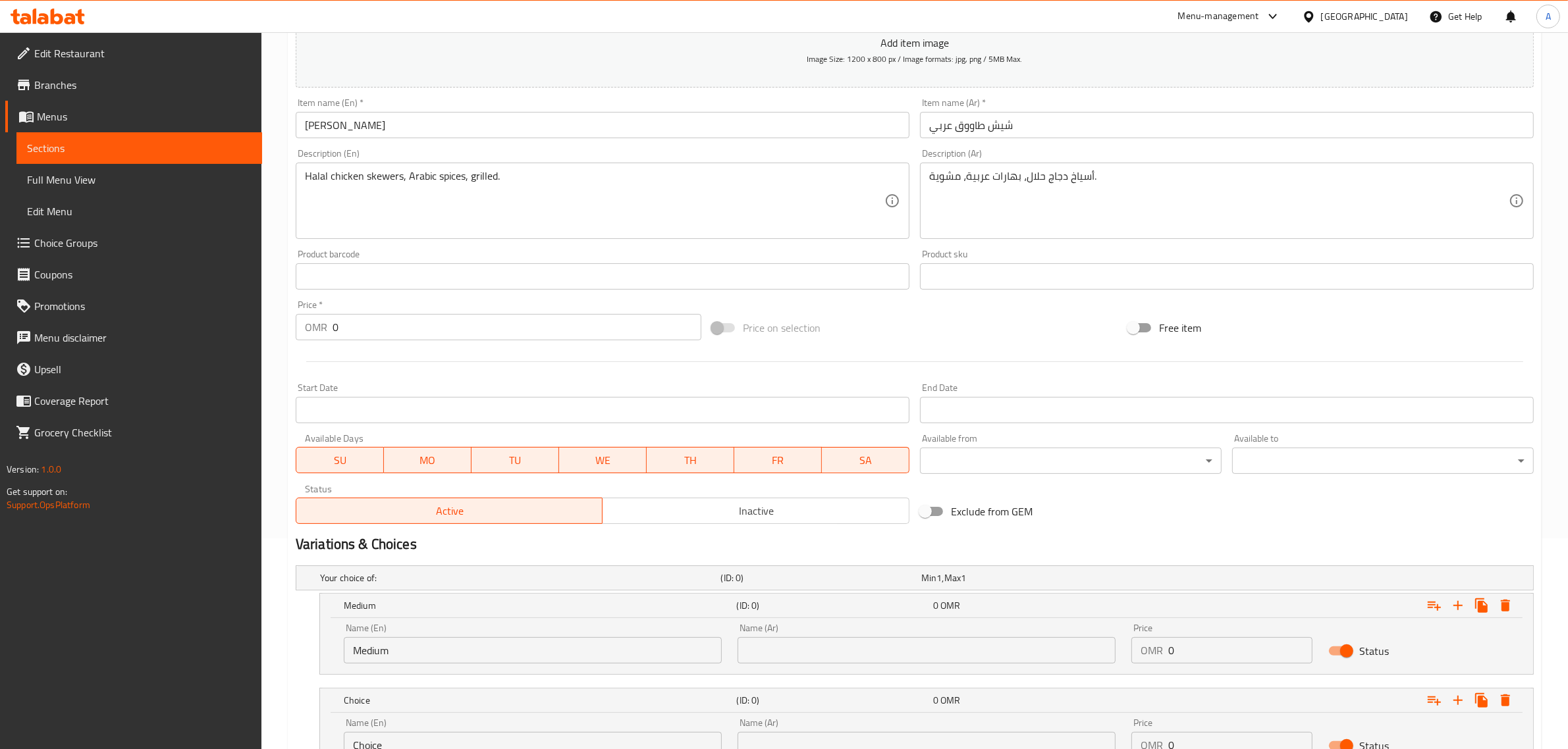
scroll to position [324, 0]
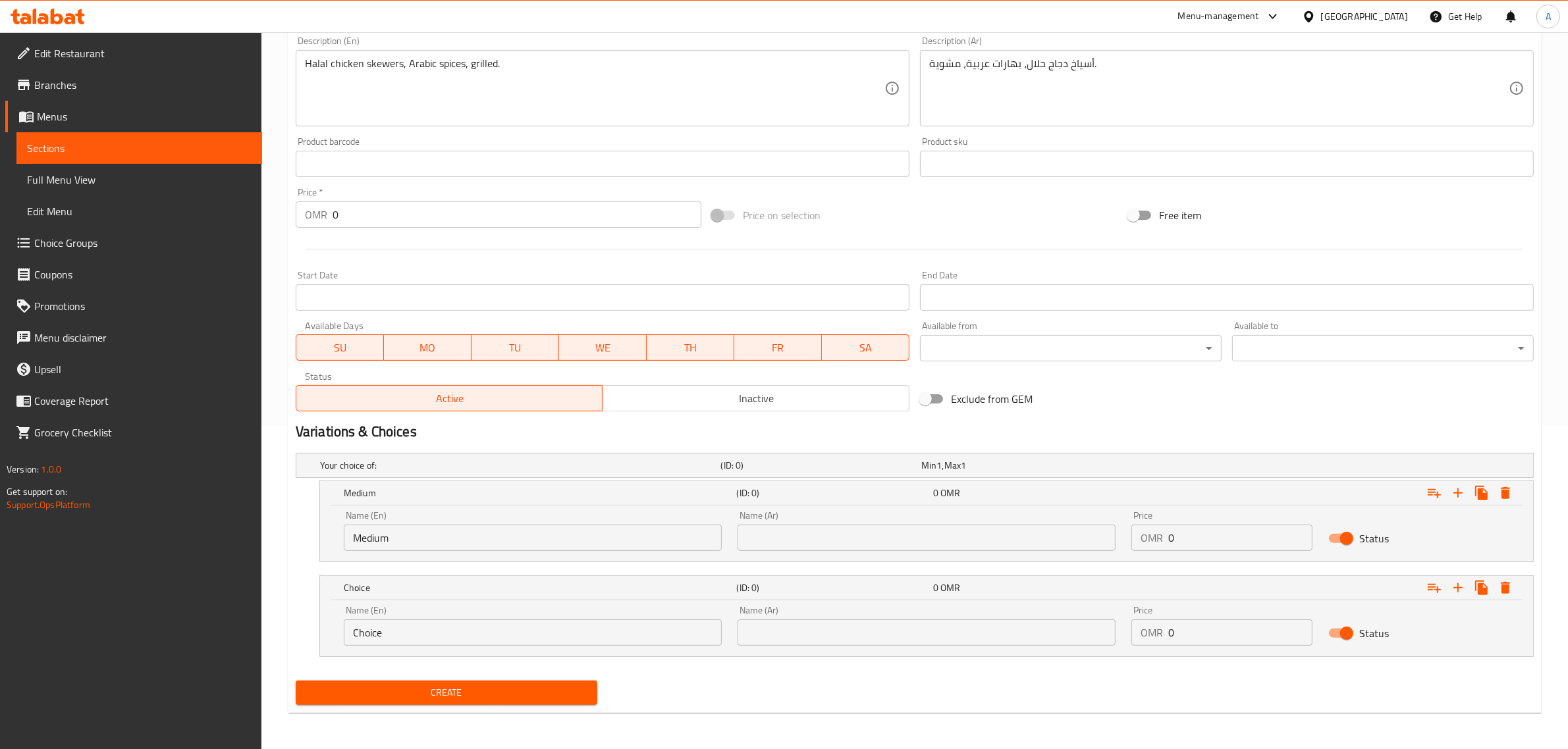
click at [393, 645] on div "Name (En) Choice Name (En)" at bounding box center [533, 625] width 393 height 56
click at [392, 631] on input "Choice" at bounding box center [533, 632] width 378 height 26
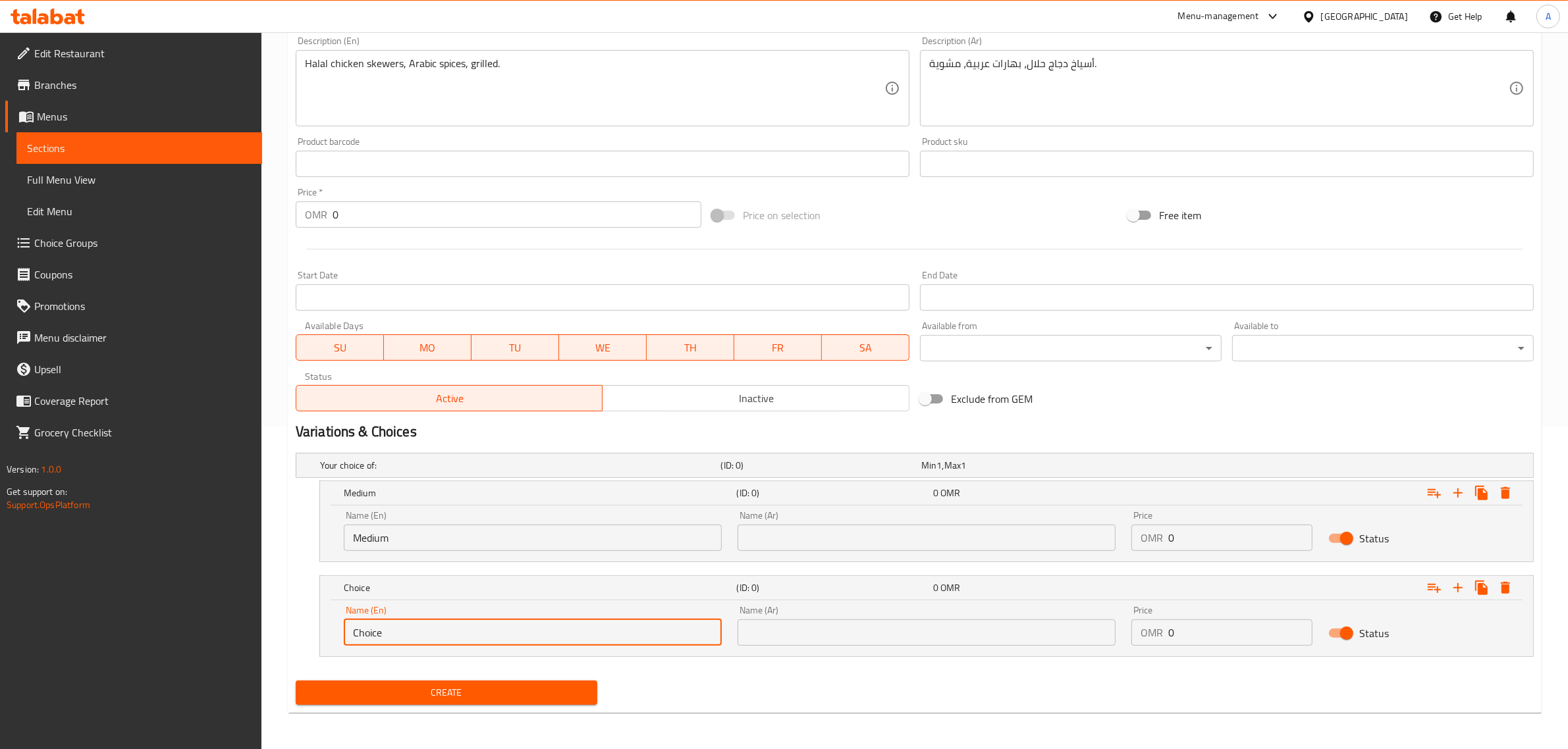
click at [392, 631] on input "Choice" at bounding box center [533, 632] width 378 height 26
paste input "Larg"
type input "Large"
click at [889, 552] on div "Name (Ar) Name (Ar)" at bounding box center [926, 531] width 393 height 56
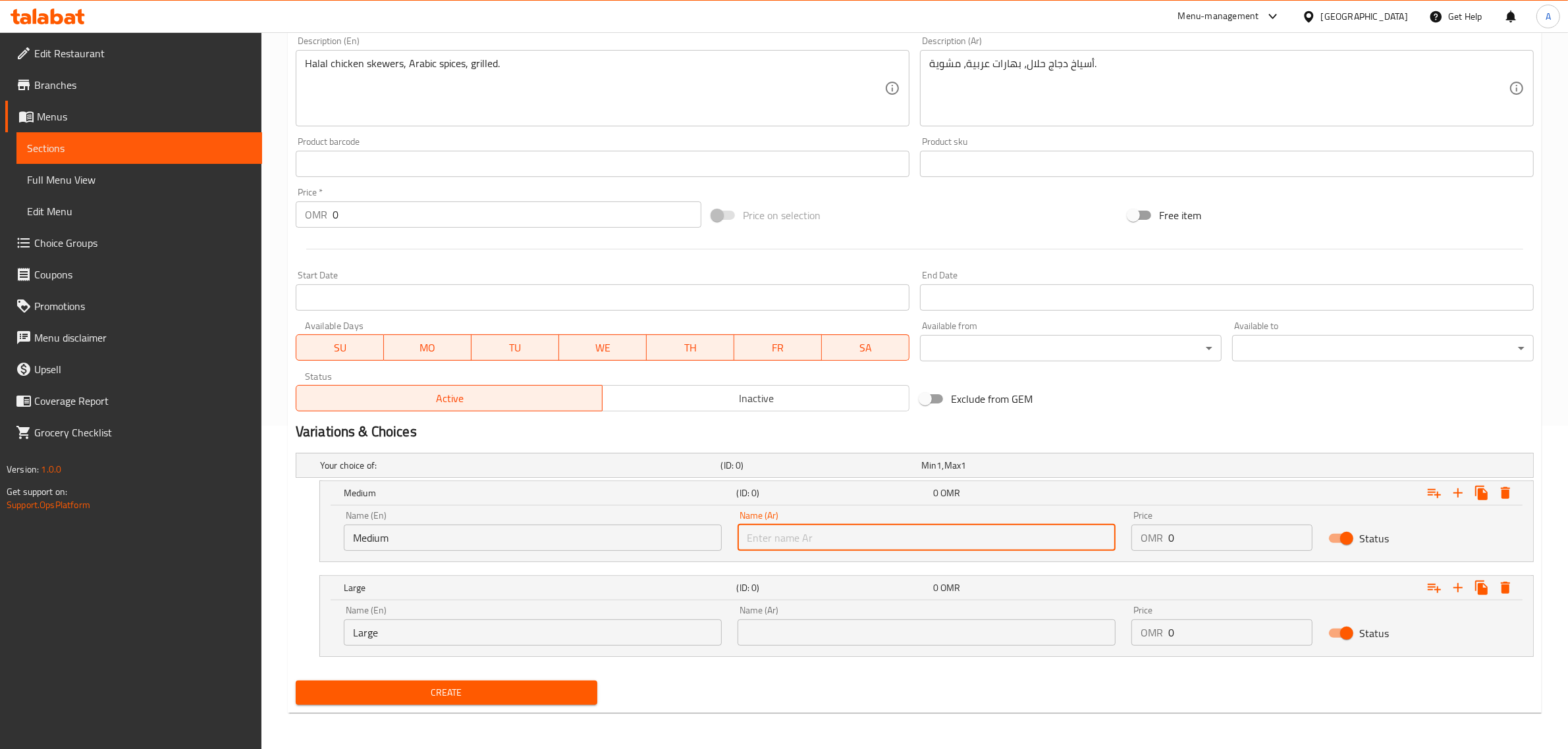
click at [890, 545] on input "text" at bounding box center [926, 538] width 378 height 26
type input "وسط"
click at [807, 630] on input "text" at bounding box center [926, 632] width 378 height 26
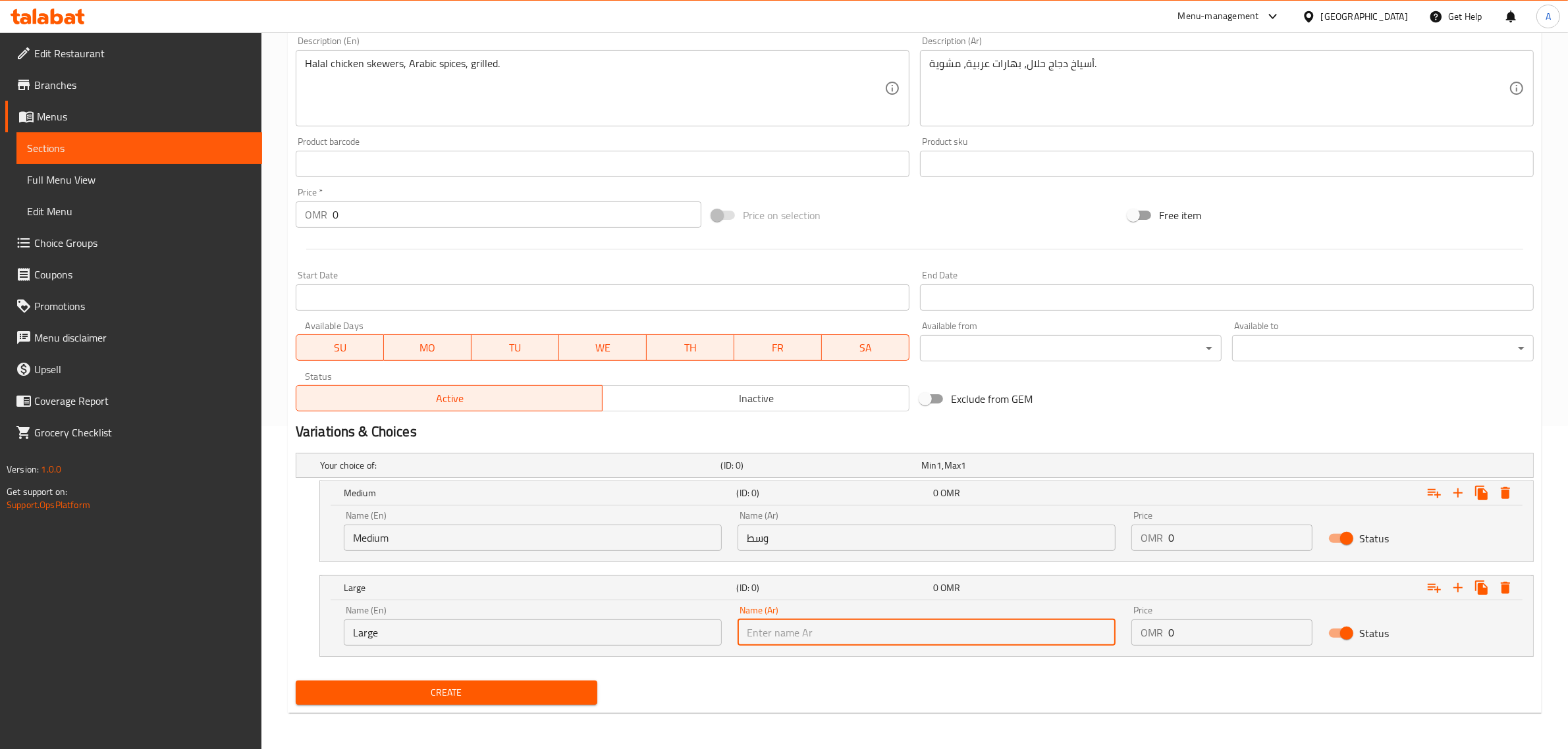
type input "كبير"
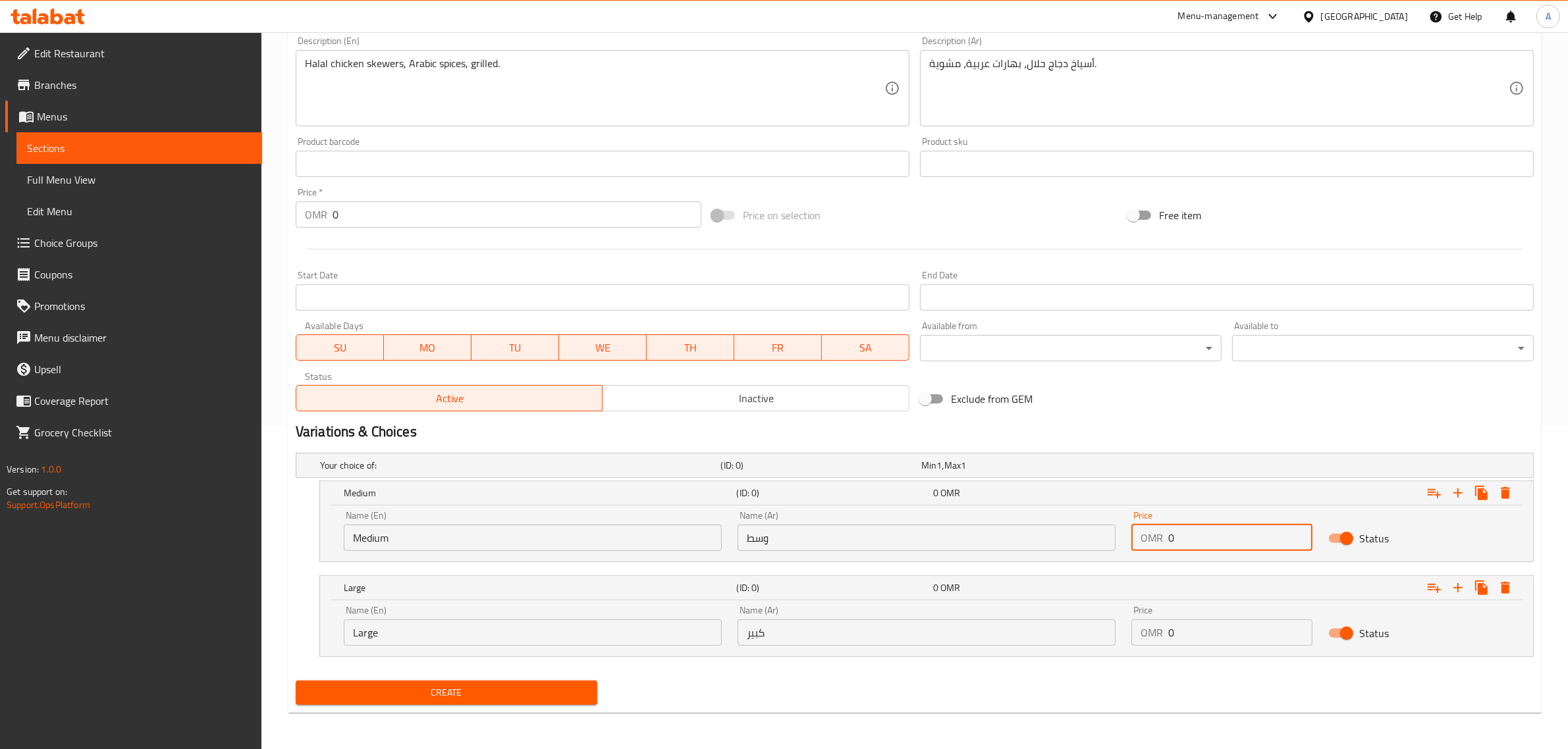
click at [1216, 530] on input "0" at bounding box center [1240, 538] width 144 height 26
paste input "1.500"
click at [1216, 530] on input "01.500" at bounding box center [1240, 538] width 144 height 26
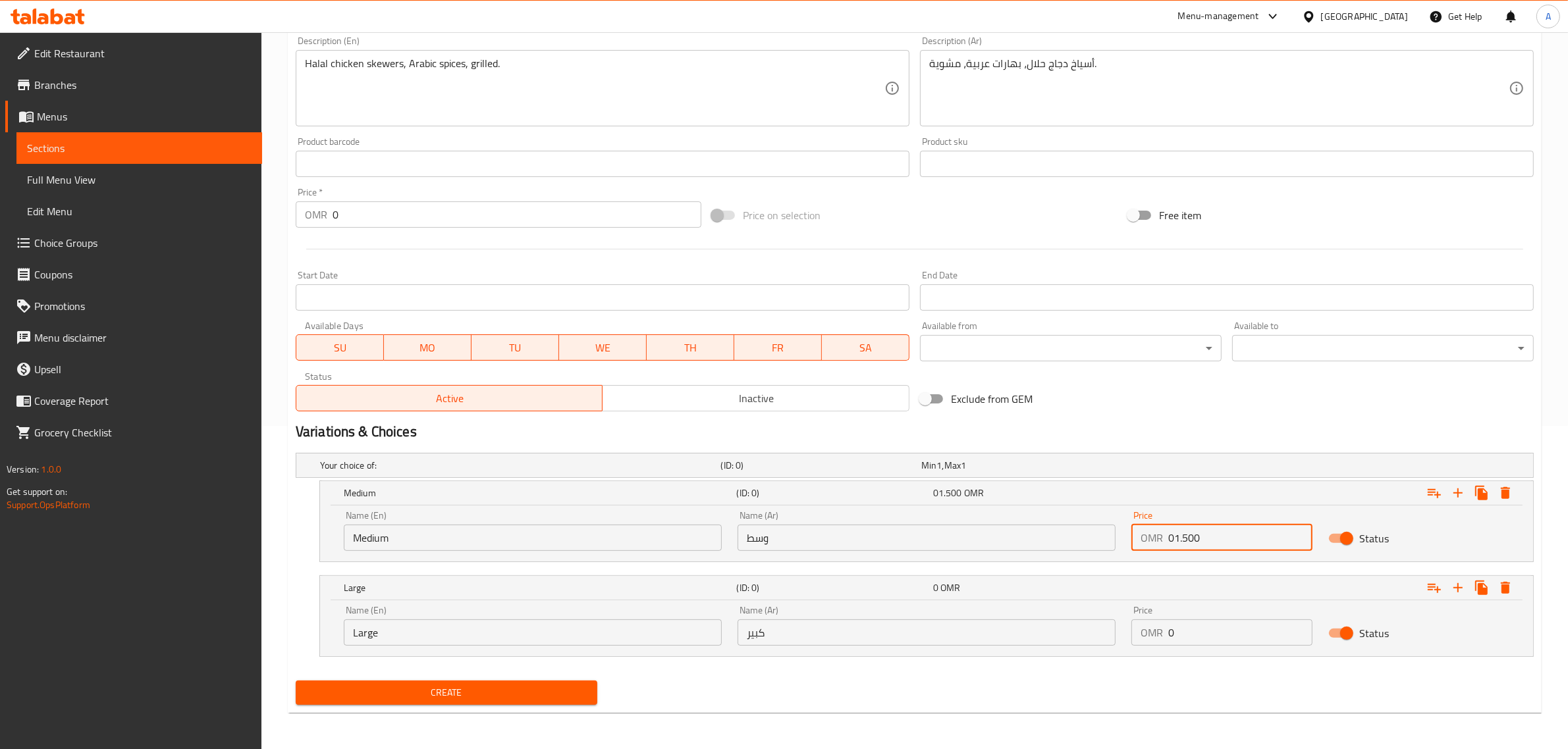
paste input "number"
type input "1.500"
click at [1024, 616] on div "Name (Ar) كبير Name (Ar)" at bounding box center [926, 625] width 378 height 40
click at [1173, 615] on div "Price OMR 0 Price" at bounding box center [1222, 625] width 181 height 40
click at [1190, 627] on input "0" at bounding box center [1240, 632] width 144 height 26
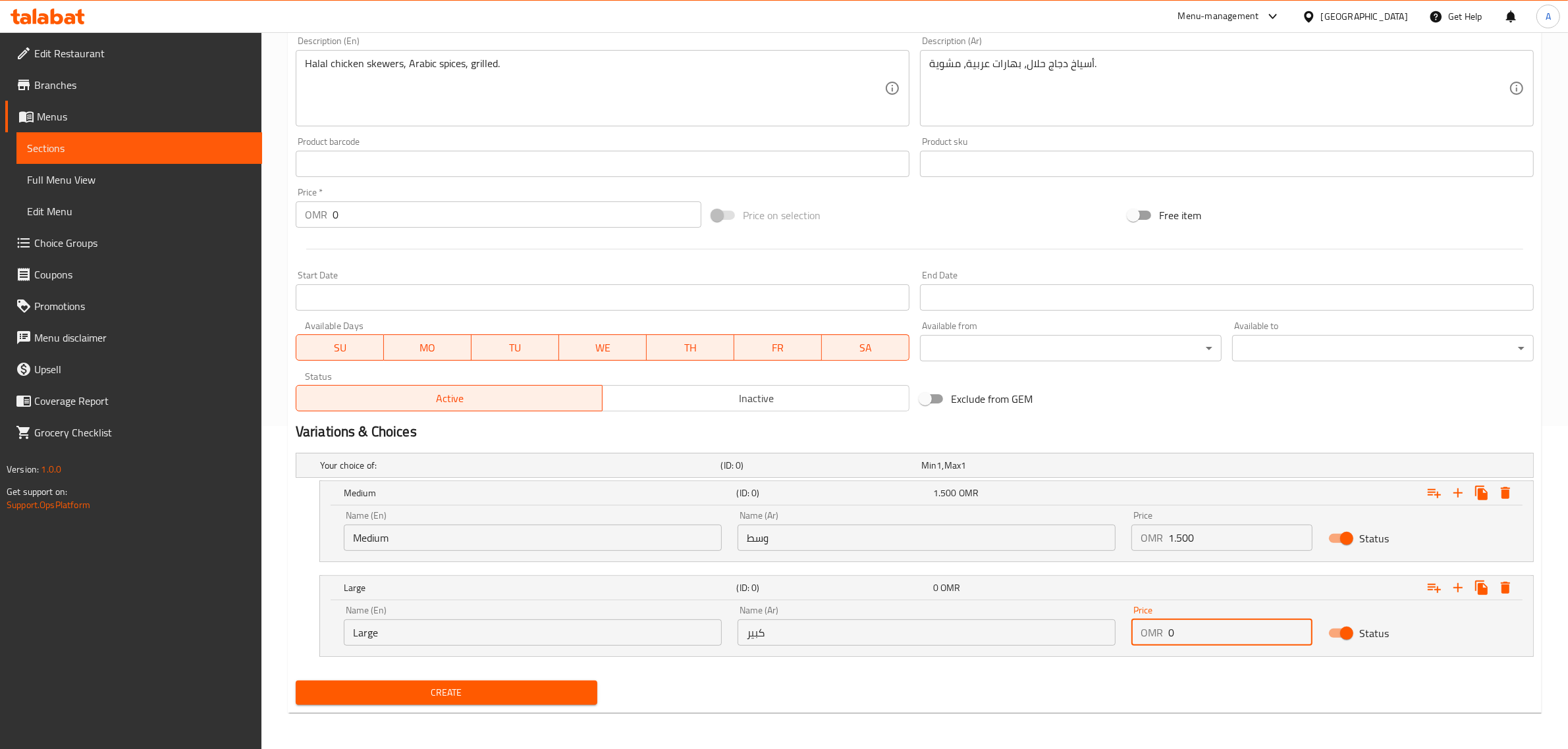
click at [1190, 627] on input "0" at bounding box center [1240, 632] width 144 height 26
paste input "1.90"
type input "1.900"
click at [531, 688] on span "Create" at bounding box center [446, 692] width 280 height 17
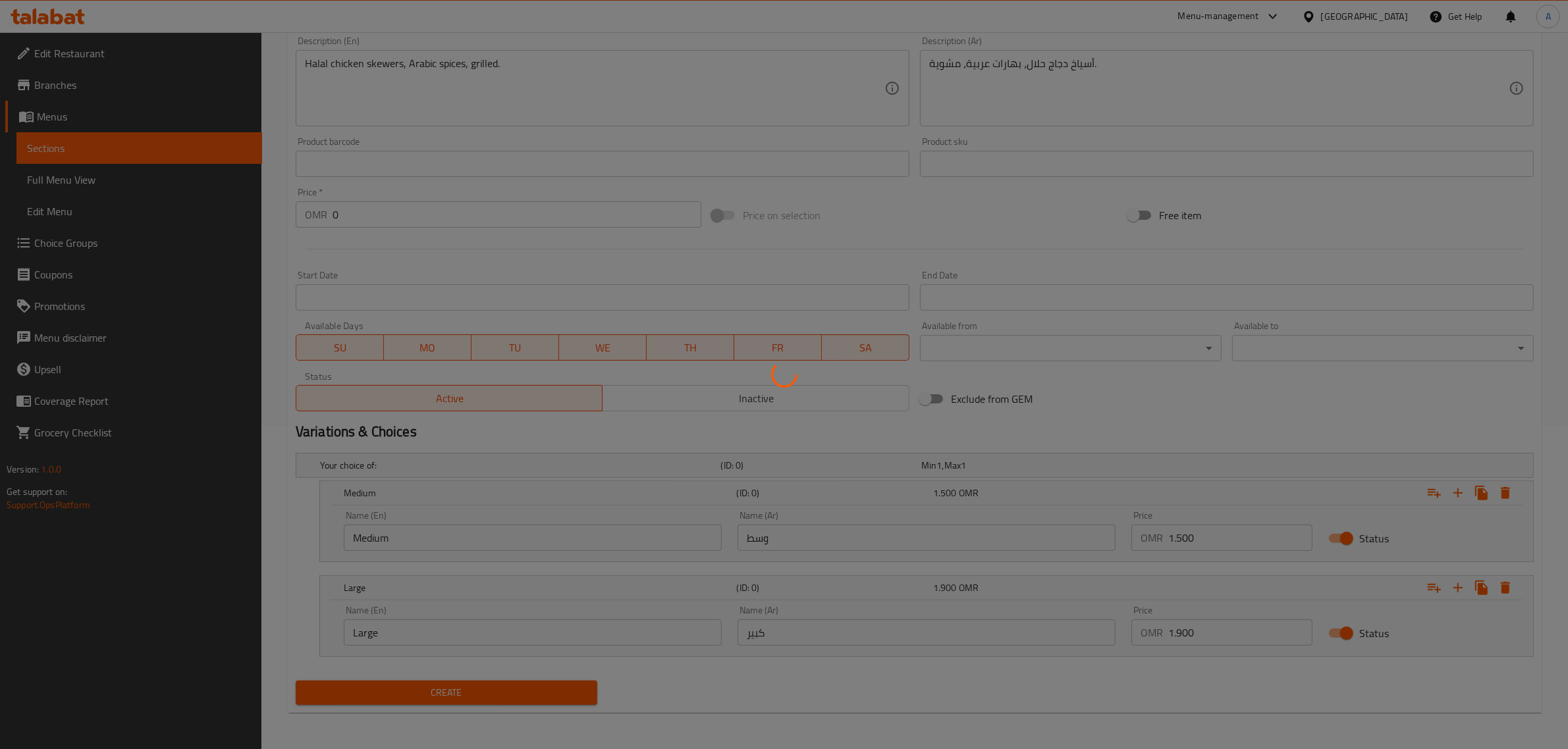
scroll to position [147, 0]
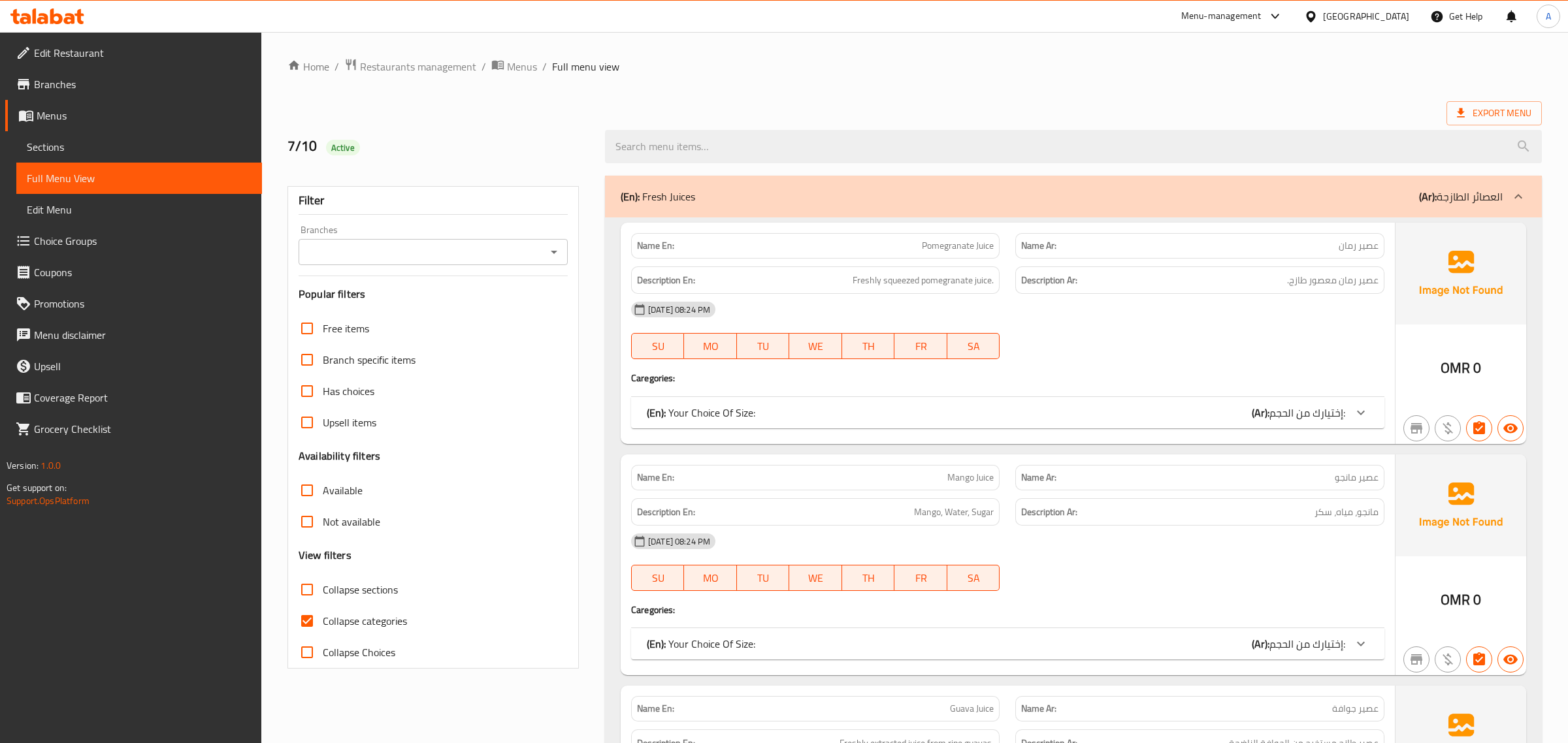
click at [332, 592] on span "Collapse sections" at bounding box center [358, 589] width 75 height 16
click at [321, 592] on input "Collapse sections" at bounding box center [305, 589] width 31 height 31
checkbox input "true"
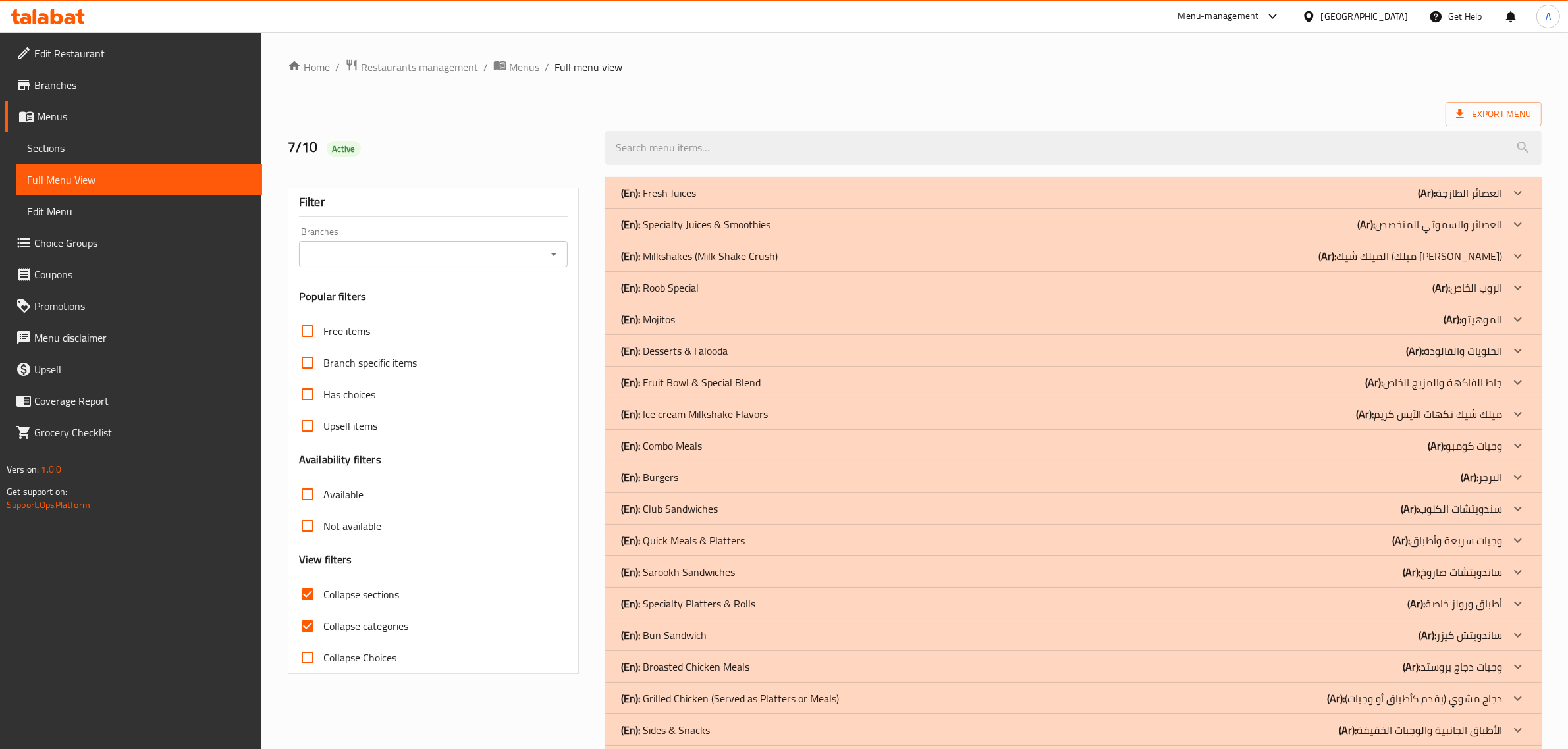
click at [320, 625] on input "Collapse categories" at bounding box center [307, 625] width 31 height 31
checkbox input "false"
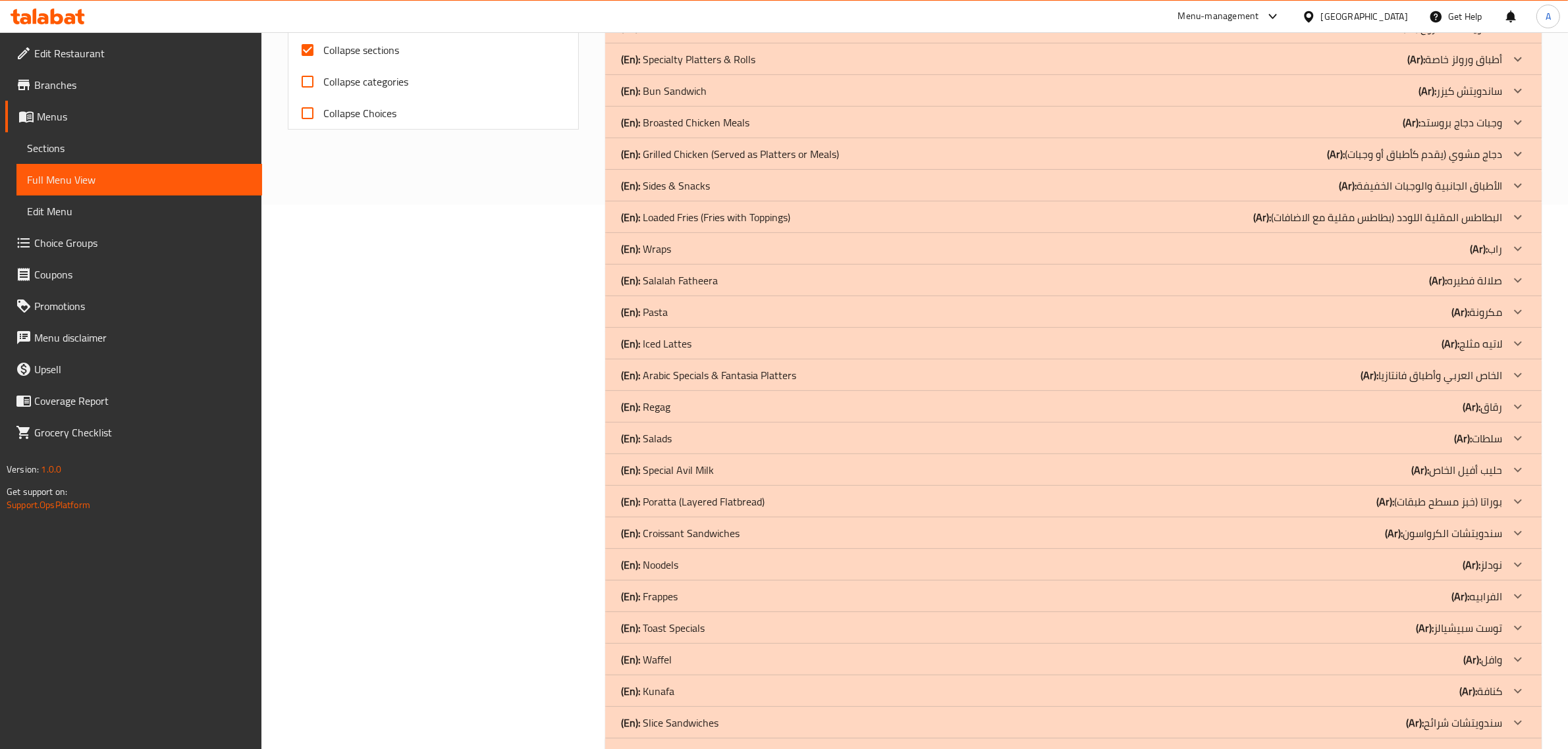
click at [761, 378] on p "(En): Arabic Specials & Fantasia Platters" at bounding box center [708, 375] width 175 height 16
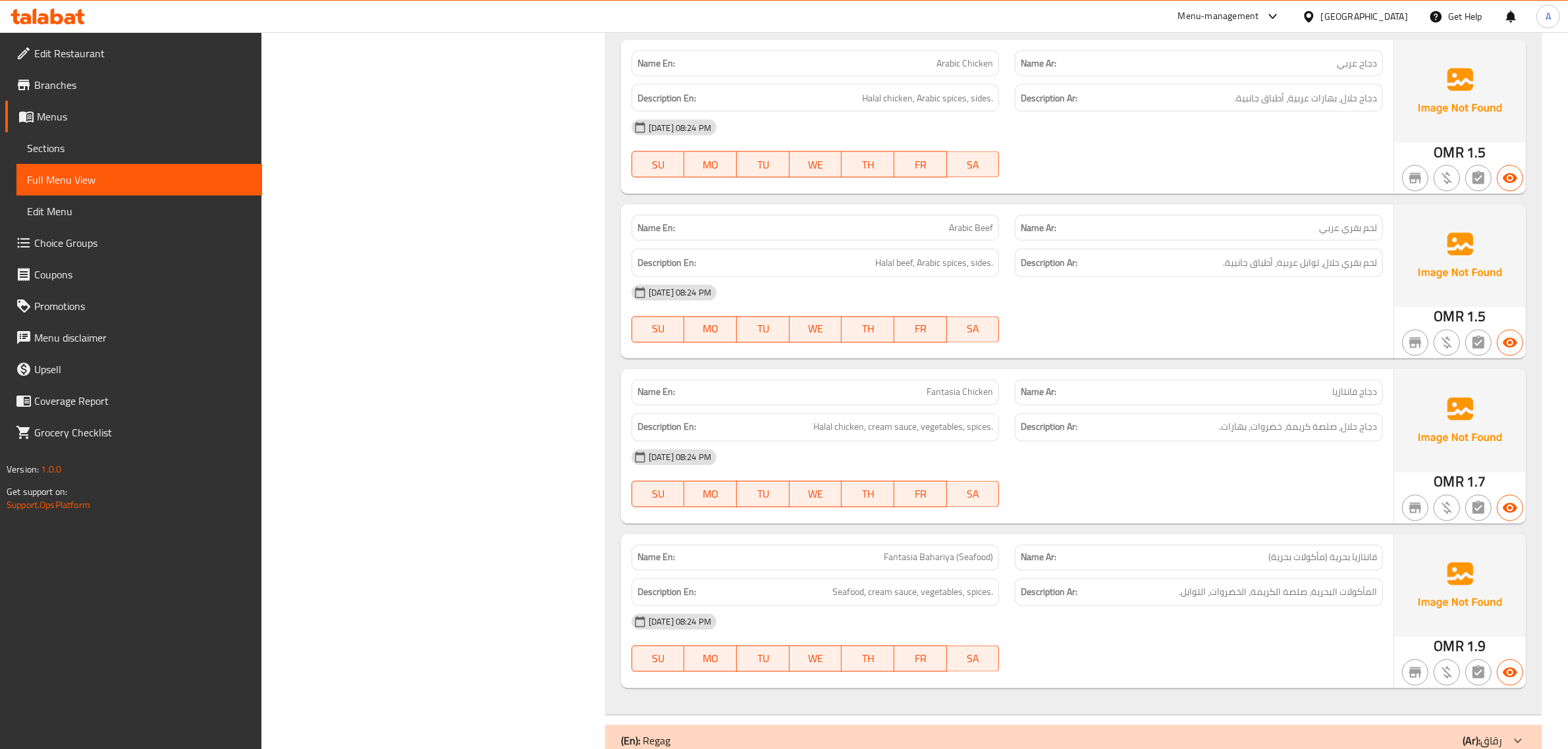
scroll to position [2865, 0]
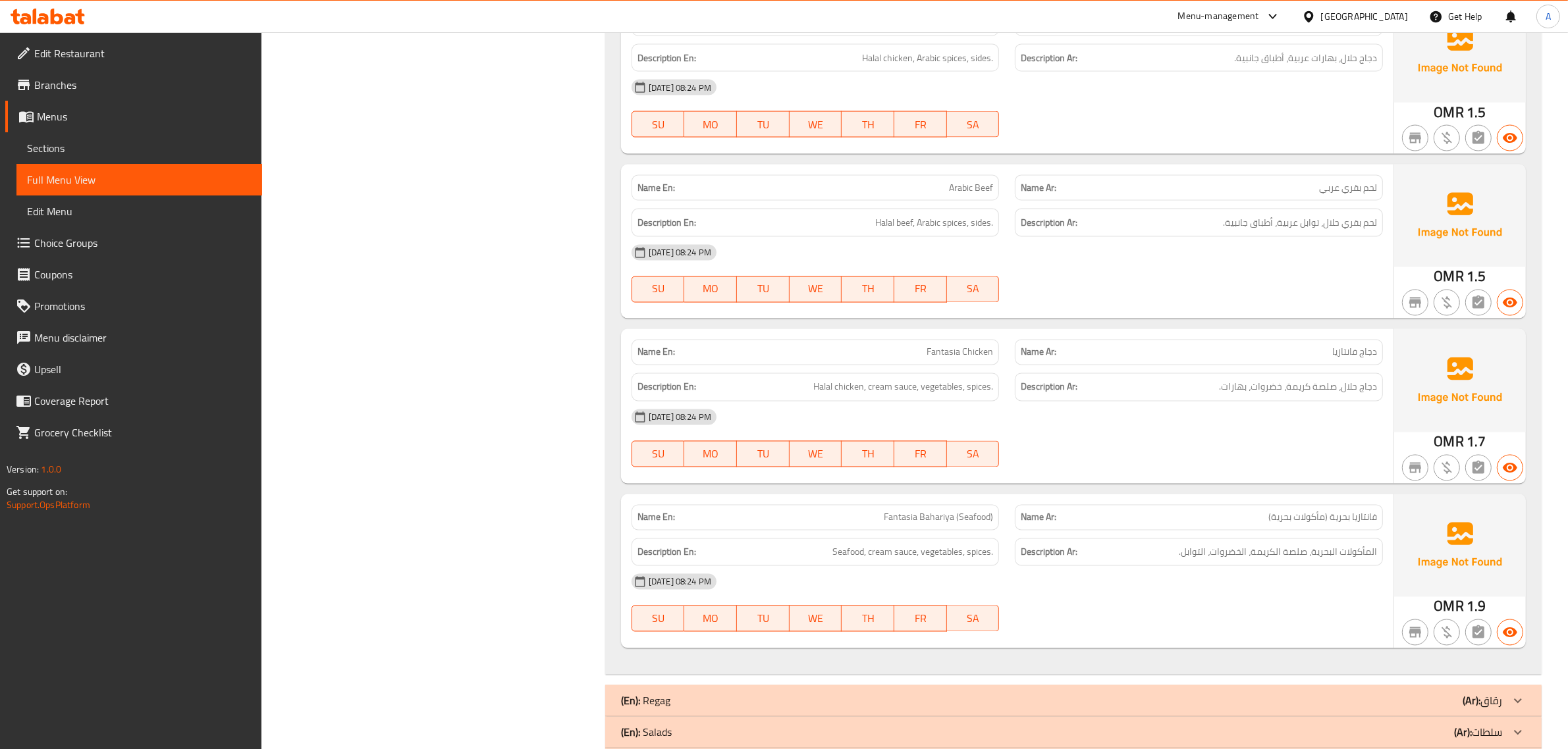
click at [1228, 231] on span "لحم بقري حلال، توابل عربية، أطباق جانبية." at bounding box center [1299, 223] width 154 height 17
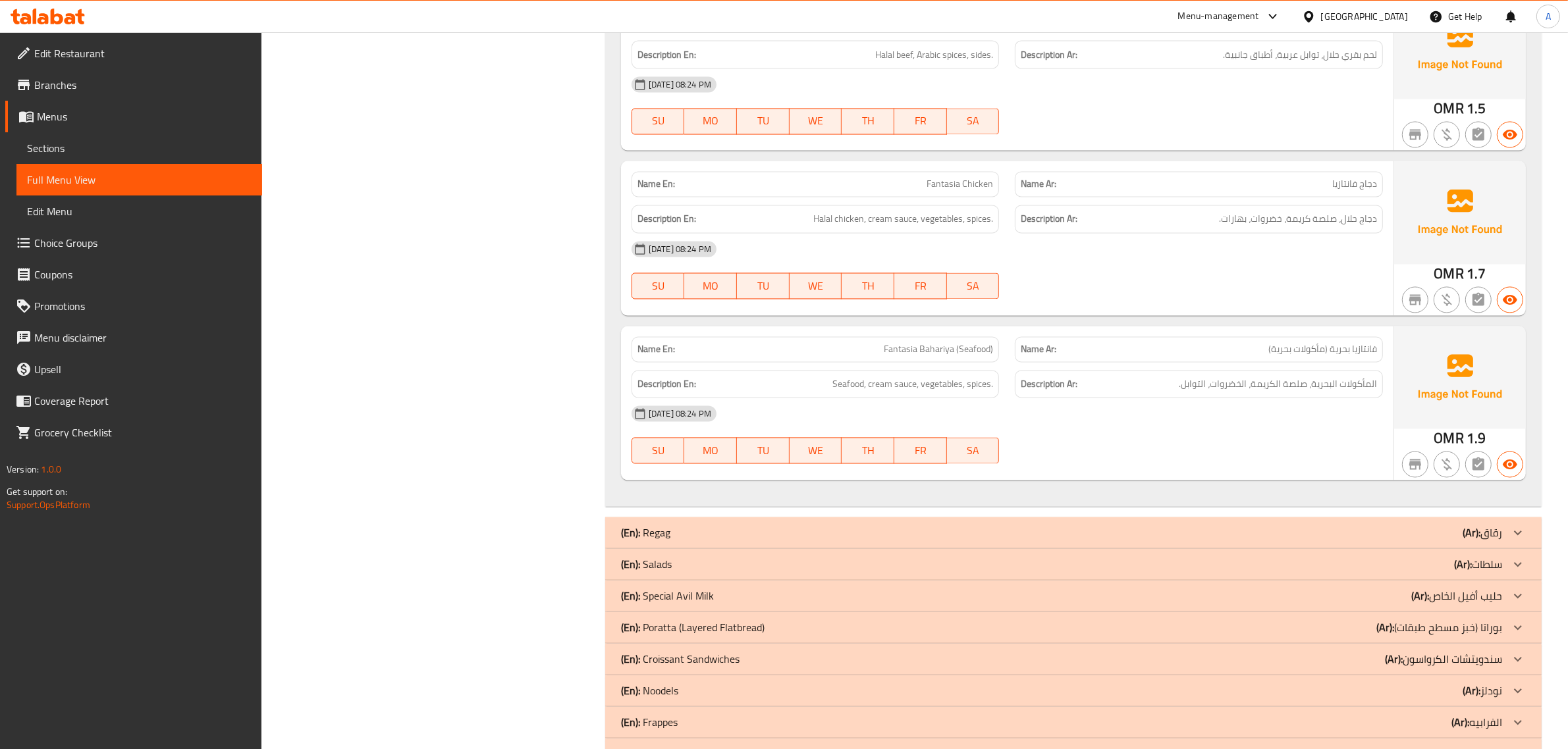
scroll to position [3119, 0]
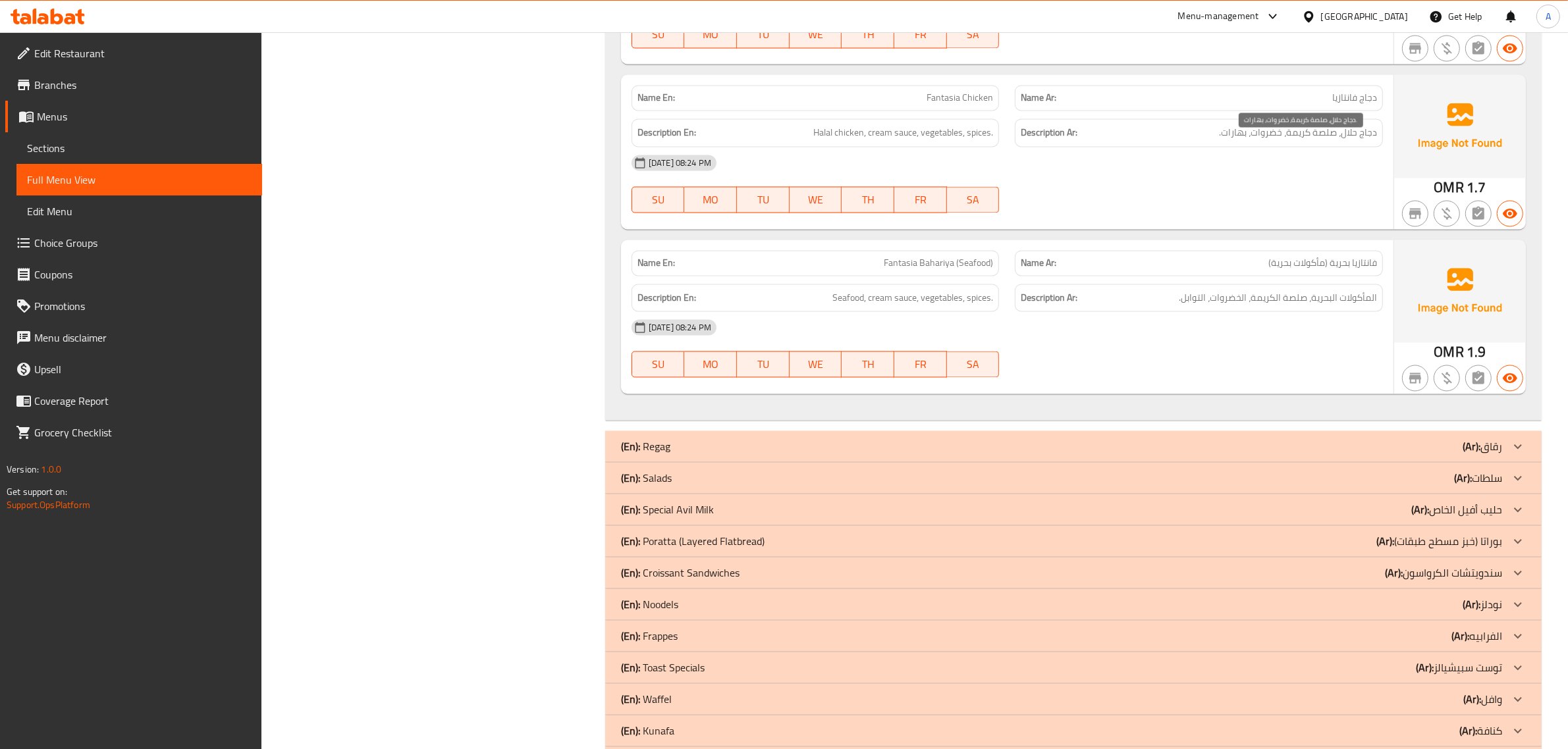
click at [1346, 139] on span "دجاج حلال، صلصة كريمة، خضروات، بهارات." at bounding box center [1298, 133] width 158 height 17
click at [1278, 268] on span "فانتازيا بحرية (مأكولات بحرية)" at bounding box center [1322, 264] width 109 height 14
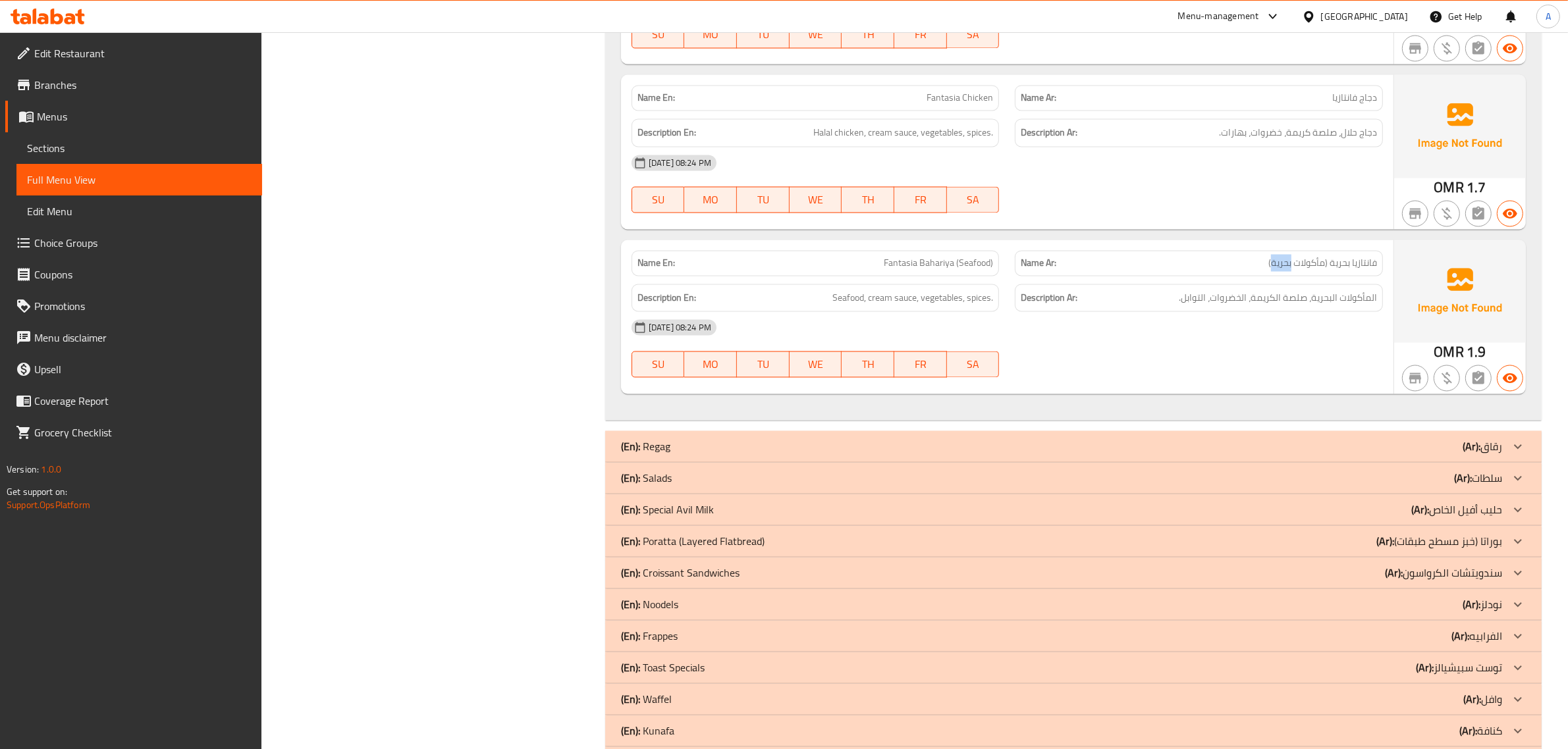
click at [1278, 268] on span "فانتازيا بحرية (مأكولات بحرية)" at bounding box center [1322, 264] width 109 height 14
click at [702, 550] on p "(En): Poratta (Layered Flatbread)" at bounding box center [693, 542] width 144 height 16
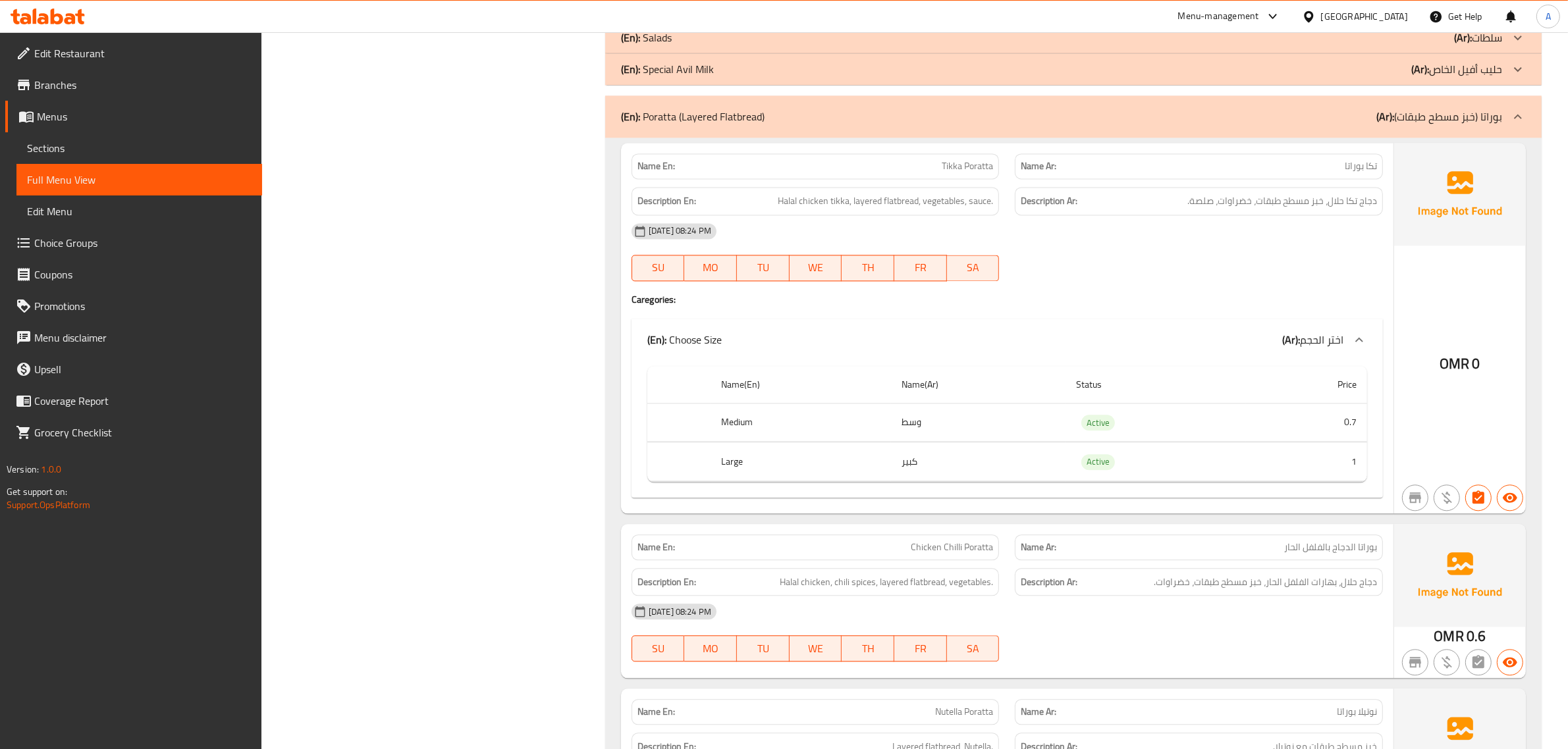
scroll to position [3625, 0]
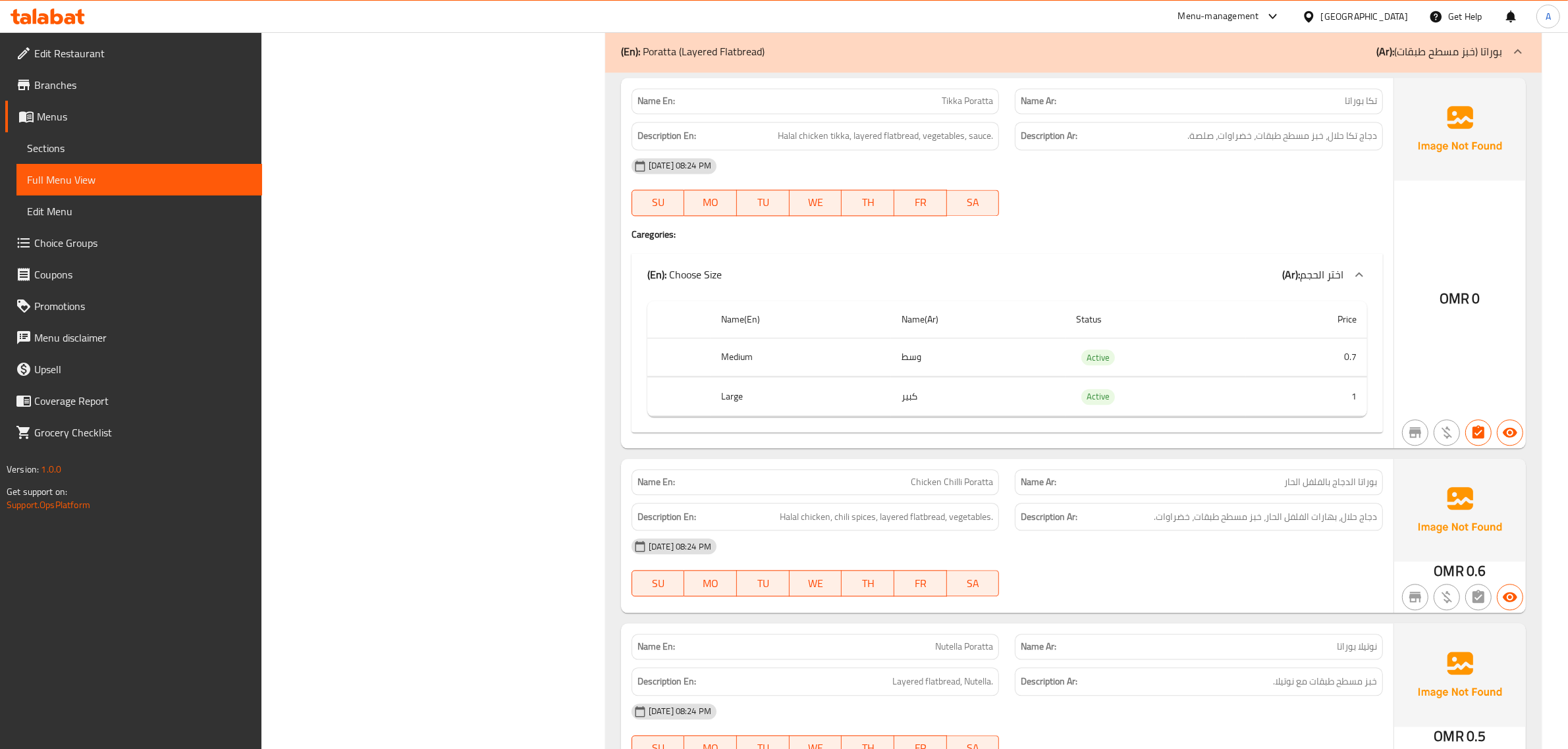
click at [1348, 130] on div "Description Ar: دجاج تكا حلال، خبز مسطح طبقات، خضراوات، صلصة." at bounding box center [1198, 136] width 384 height 44
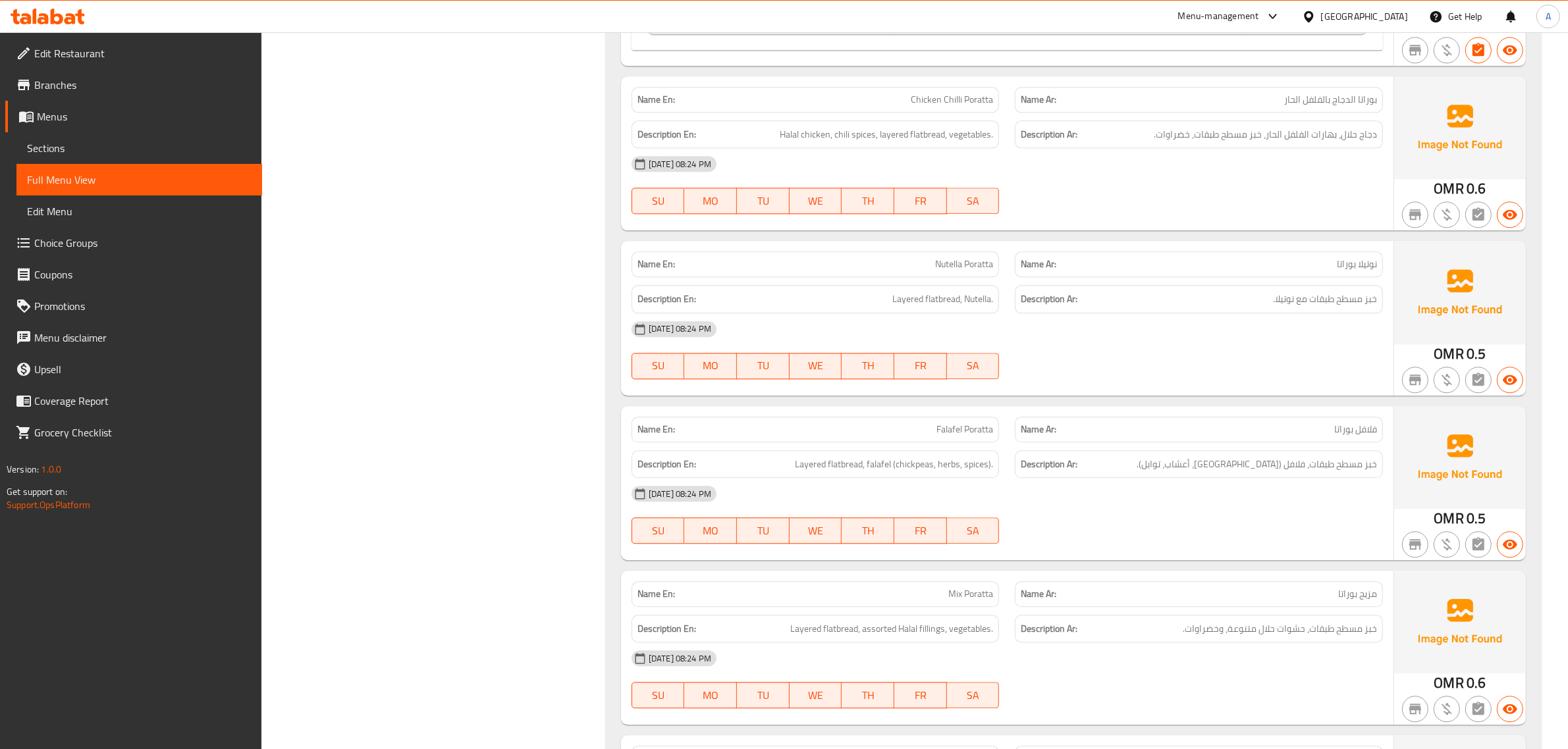
scroll to position [324, 0]
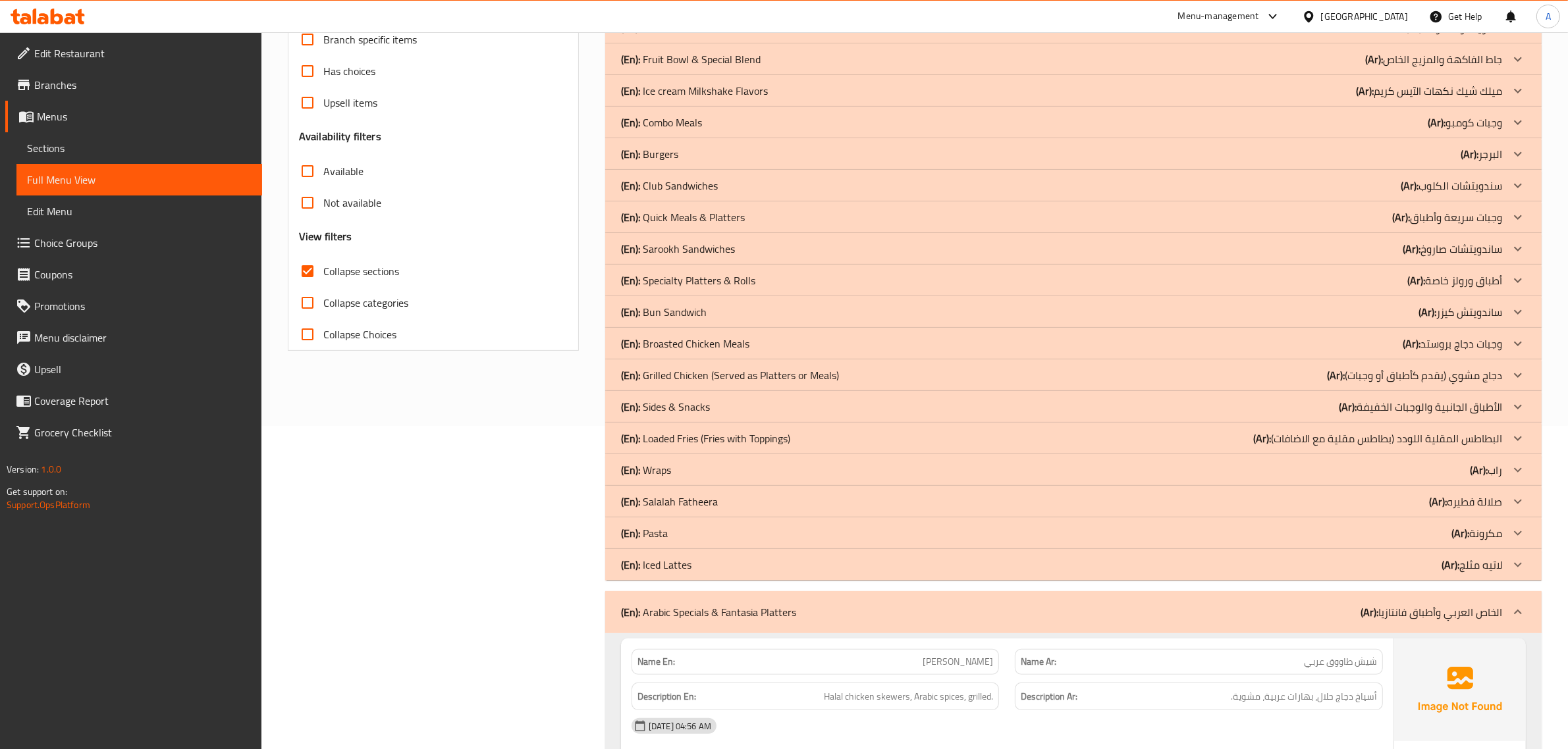
click at [713, 373] on p "(En): Grilled Chicken (Served as Platters or Meals)" at bounding box center [730, 375] width 218 height 16
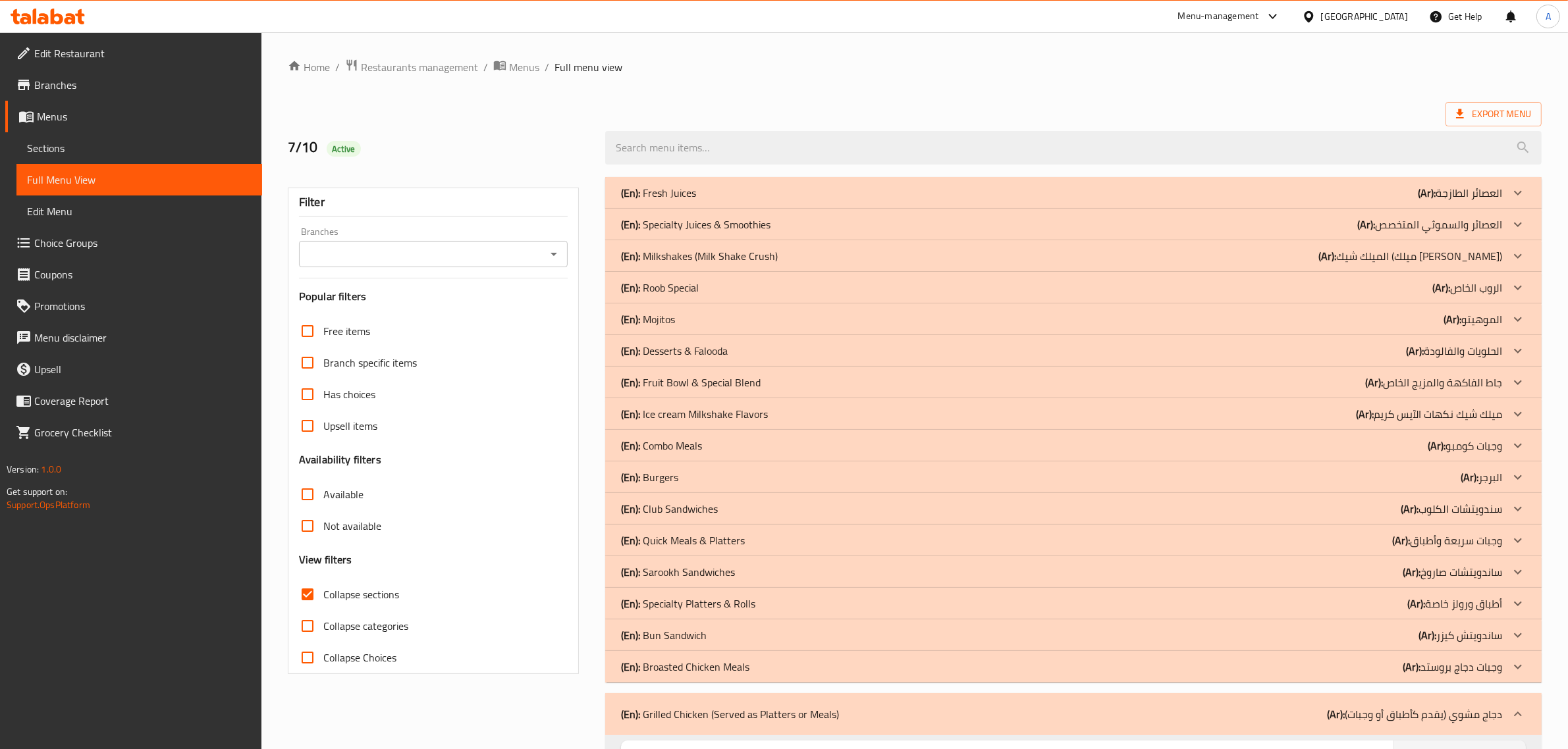
scroll to position [188, 0]
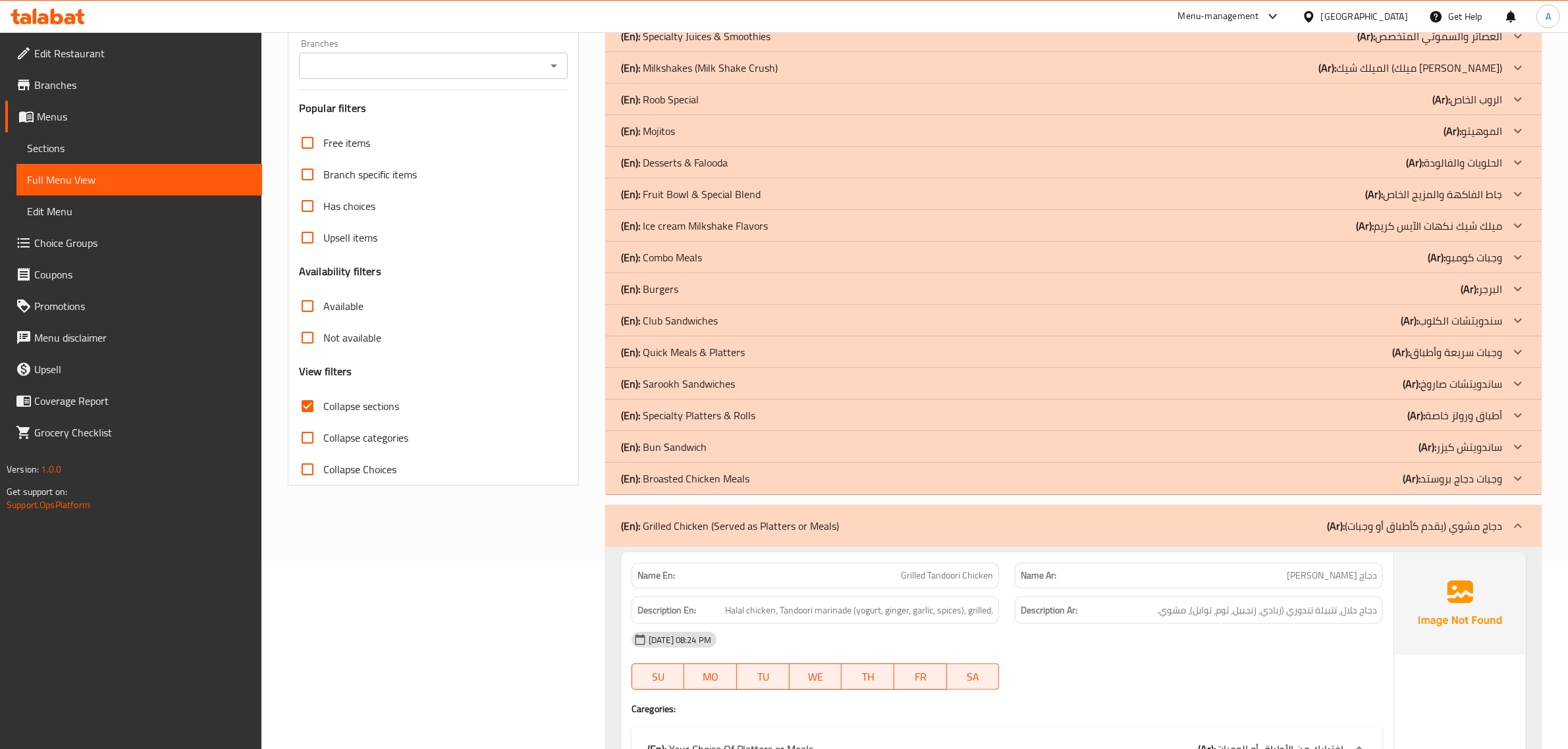
drag, startPoint x: 1578, startPoint y: 83, endPoint x: 1578, endPoint y: 72, distance: 11.0
click at [366, 417] on label "Collapse sections" at bounding box center [345, 406] width 107 height 31
click at [324, 417] on input "Collapse sections" at bounding box center [307, 406] width 31 height 31
checkbox input "false"
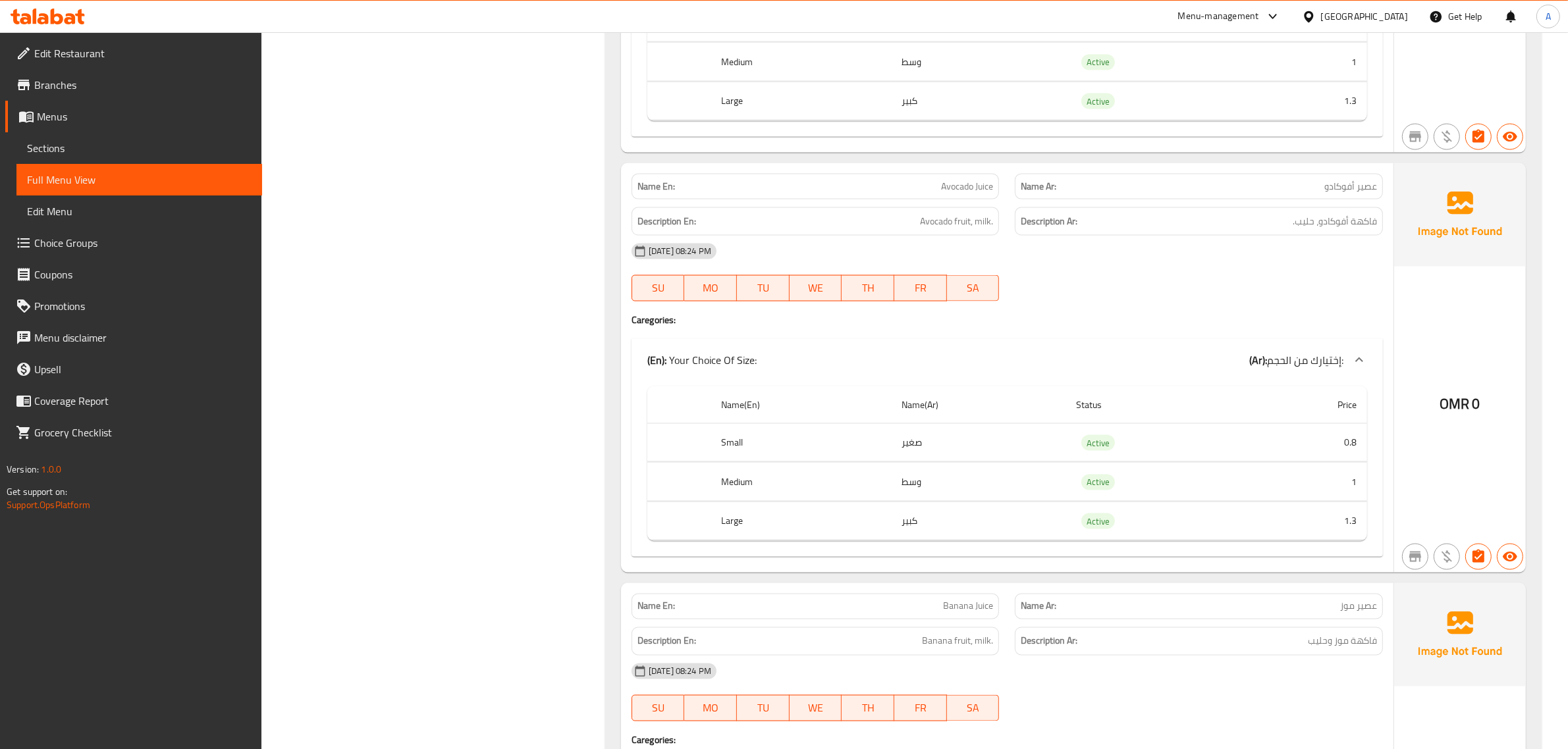
scroll to position [0, 0]
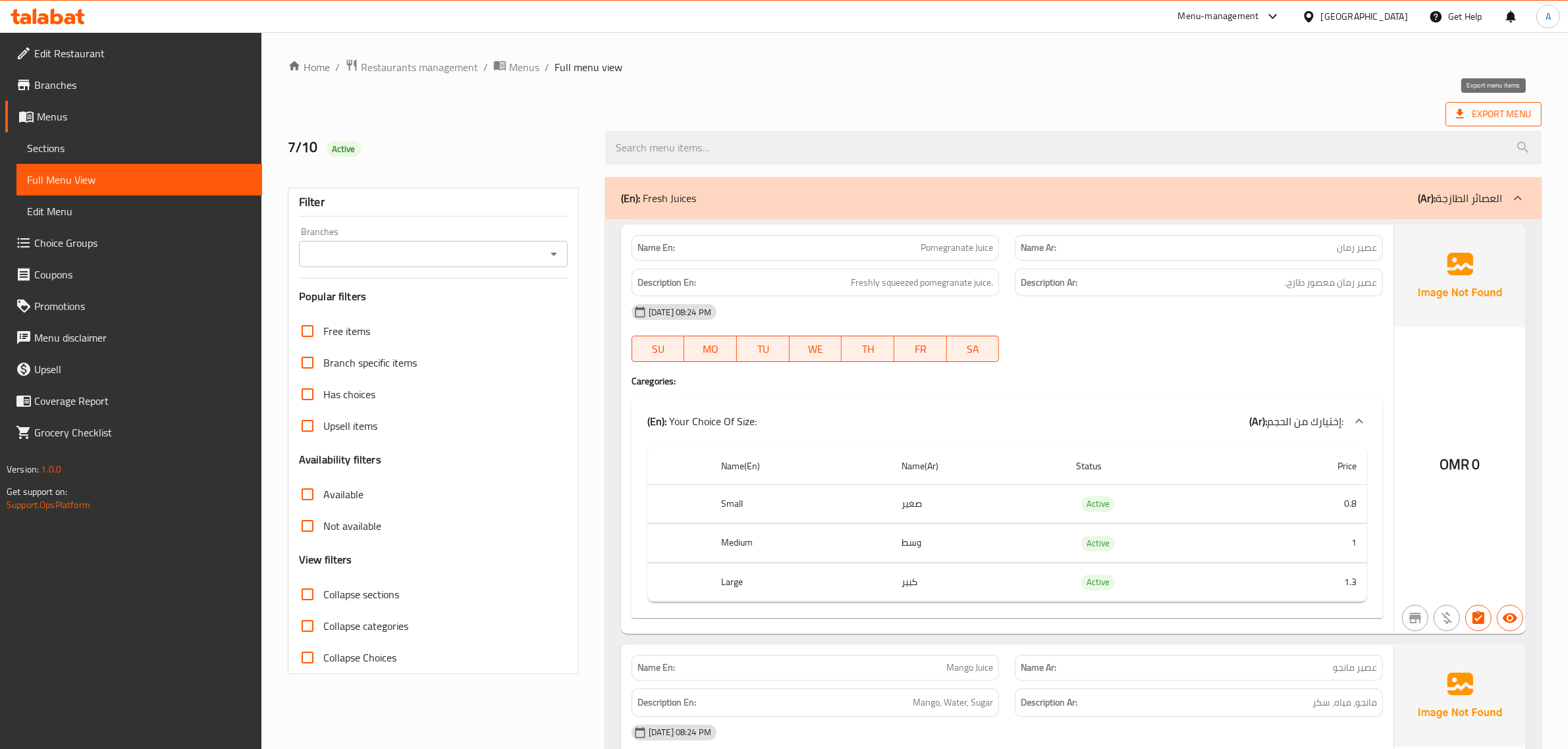
click at [1508, 110] on span "Export Menu" at bounding box center [1493, 114] width 75 height 17
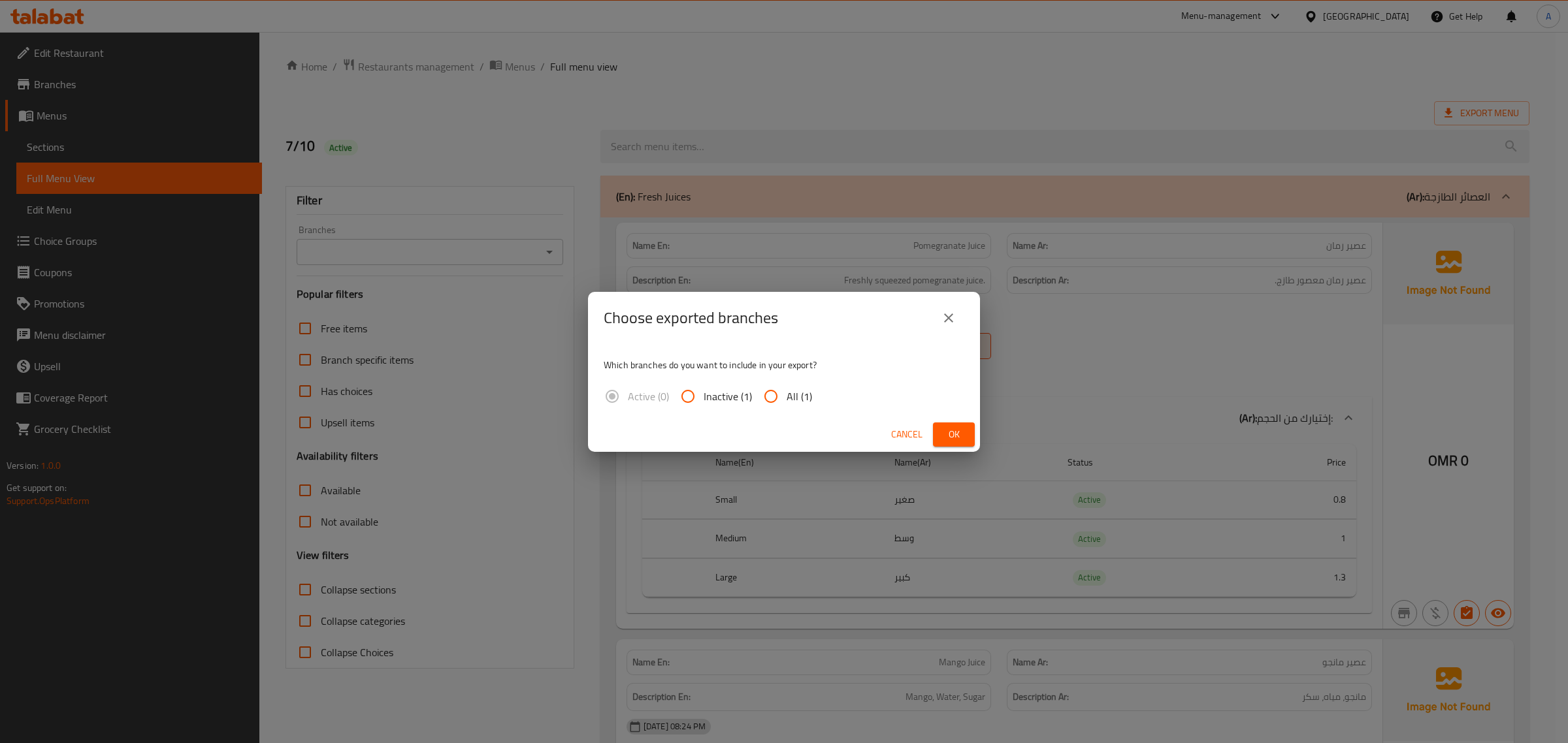
click at [805, 394] on span "All (1)" at bounding box center [800, 396] width 26 height 16
click at [787, 394] on input "All (1)" at bounding box center [771, 396] width 31 height 31
radio input "true"
click at [947, 431] on span "Ok" at bounding box center [954, 434] width 21 height 16
